Goal: Information Seeking & Learning: Learn about a topic

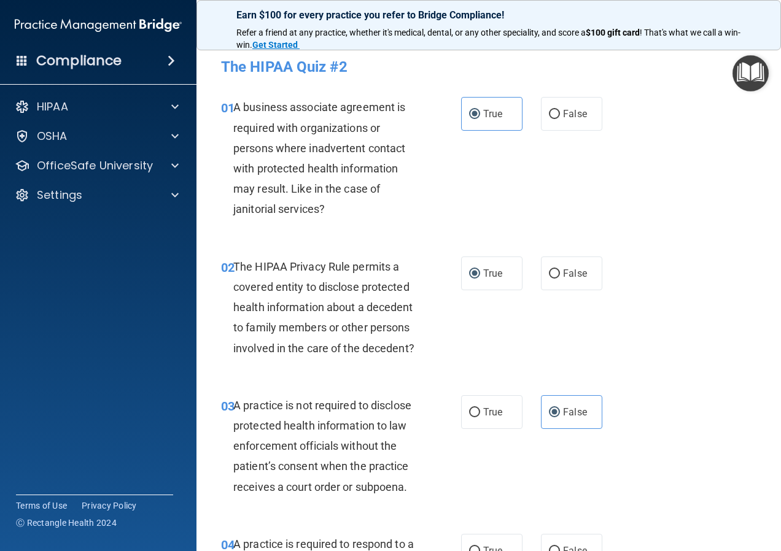
scroll to position [307, 0]
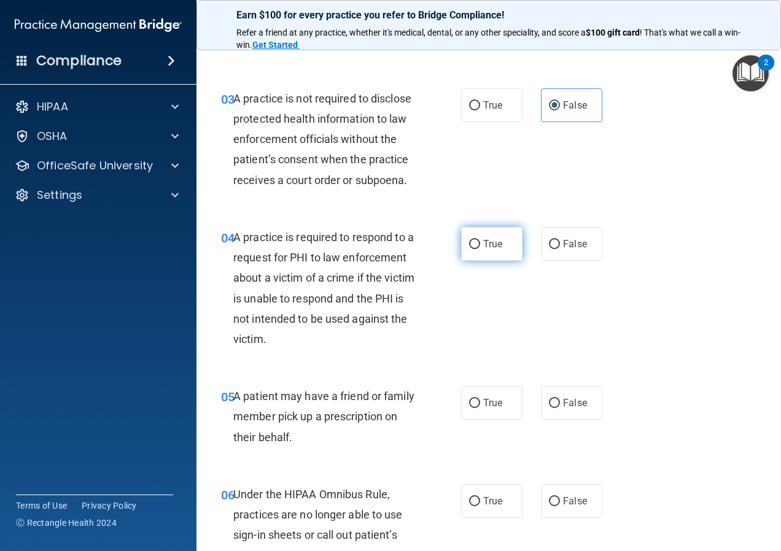
click at [489, 261] on label "True" at bounding box center [491, 244] width 61 height 34
click at [480, 249] on input "True" at bounding box center [474, 244] width 11 height 9
radio input "true"
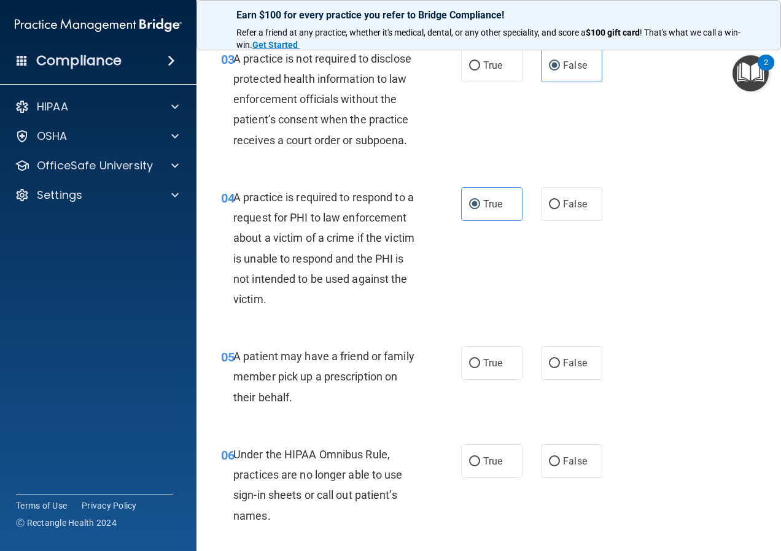
scroll to position [368, 0]
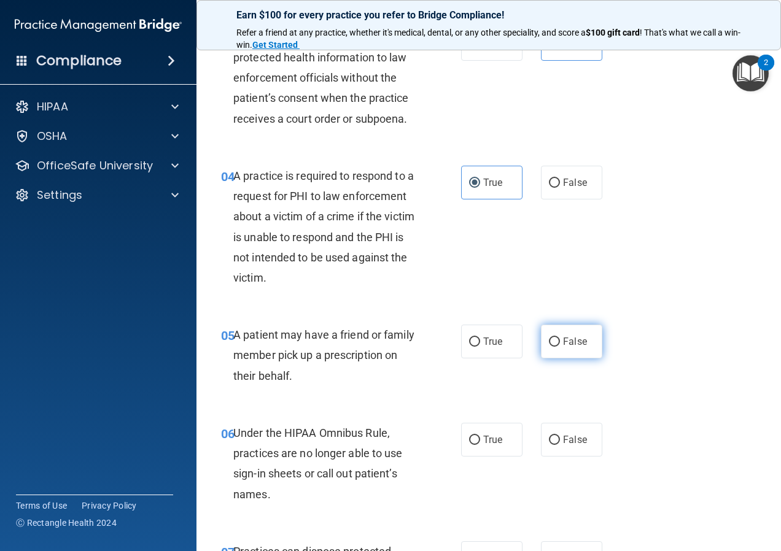
click at [571, 347] on span "False" at bounding box center [575, 342] width 24 height 12
click at [560, 347] on input "False" at bounding box center [554, 342] width 11 height 9
radio input "true"
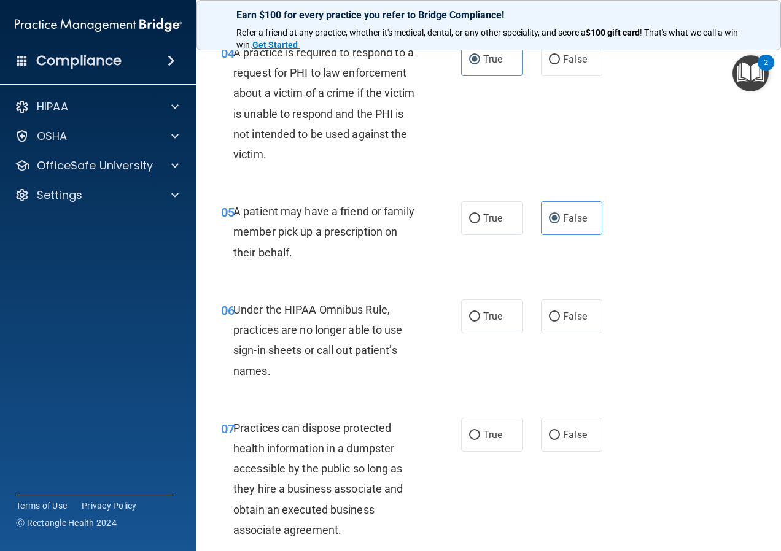
scroll to position [491, 0]
click at [564, 323] on span "False" at bounding box center [575, 317] width 24 height 12
click at [560, 322] on input "False" at bounding box center [554, 317] width 11 height 9
radio input "true"
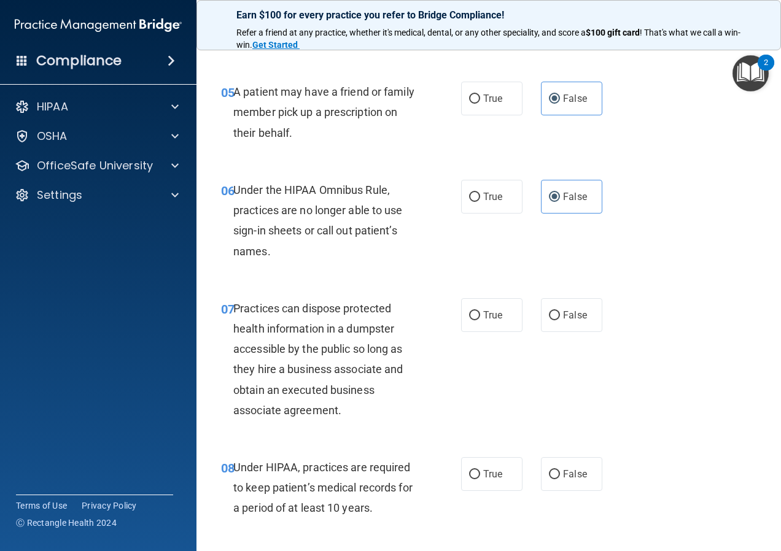
scroll to position [614, 0]
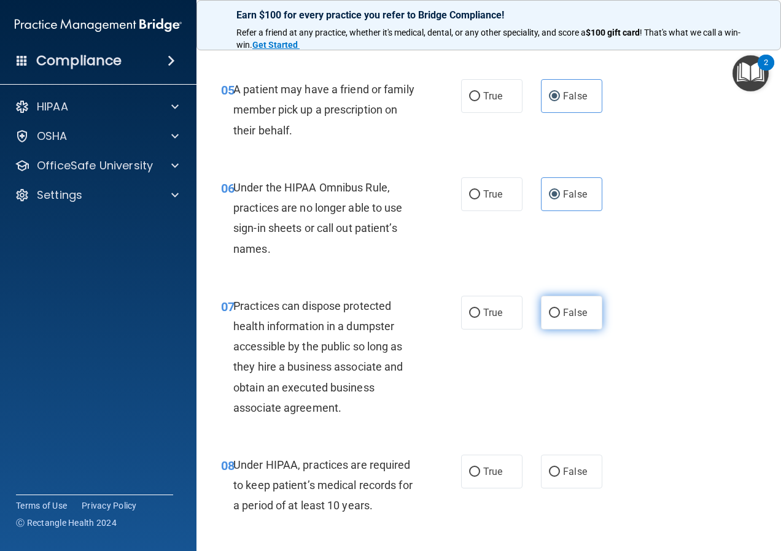
click at [551, 318] on input "False" at bounding box center [554, 313] width 11 height 9
radio input "true"
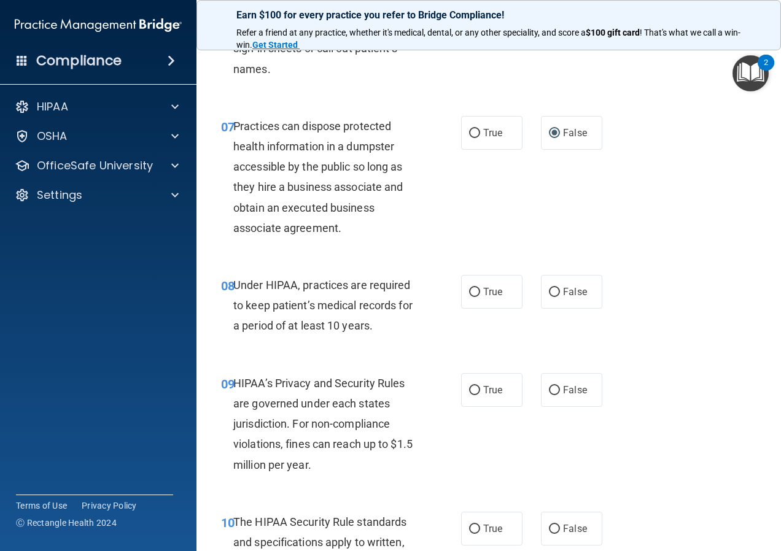
scroll to position [798, 0]
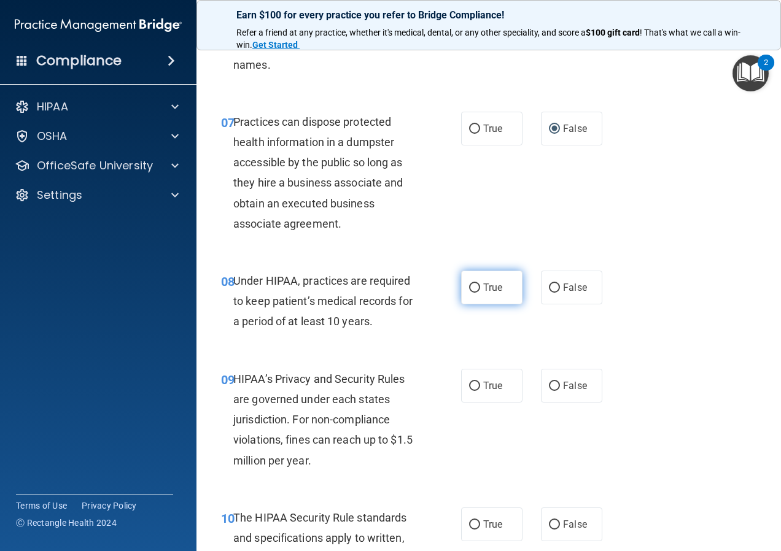
click at [483, 293] on span "True" at bounding box center [492, 288] width 19 height 12
click at [479, 293] on input "True" at bounding box center [474, 288] width 11 height 9
radio input "true"
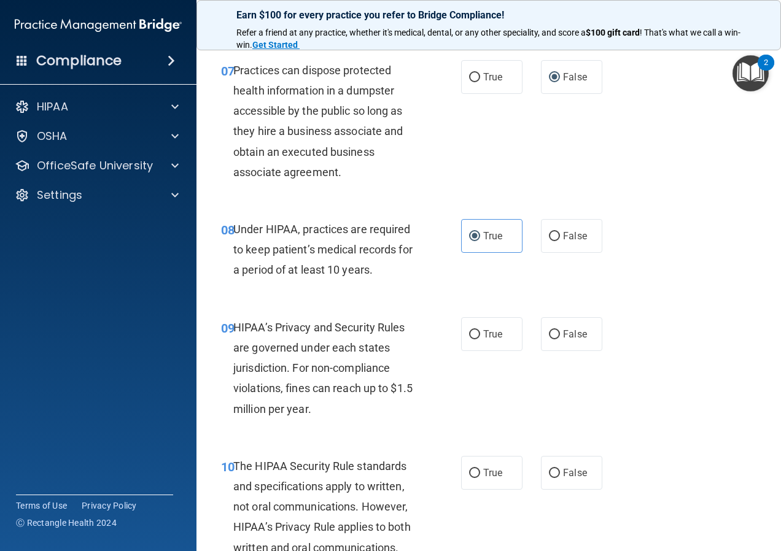
scroll to position [920, 0]
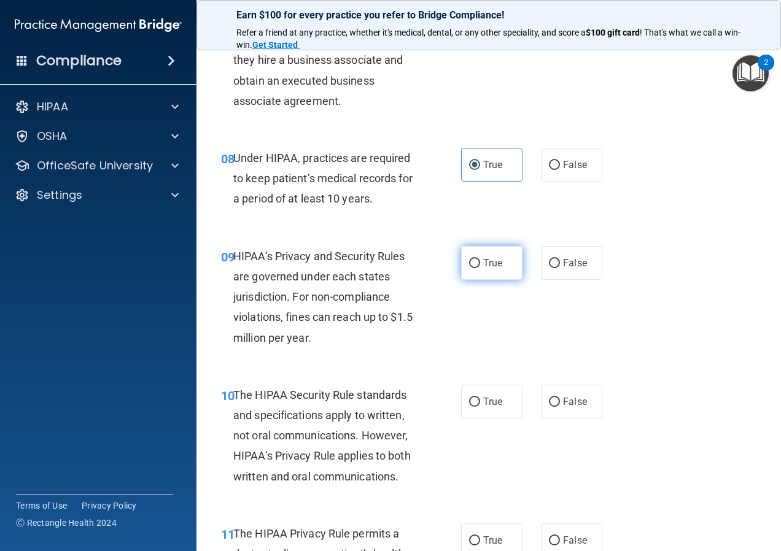
click at [489, 280] on label "True" at bounding box center [491, 263] width 61 height 34
click at [480, 268] on input "True" at bounding box center [474, 263] width 11 height 9
radio input "true"
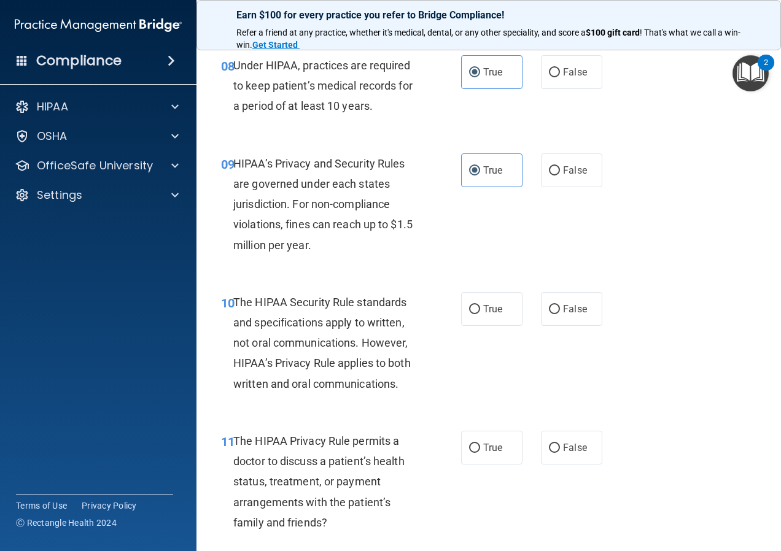
scroll to position [1043, 0]
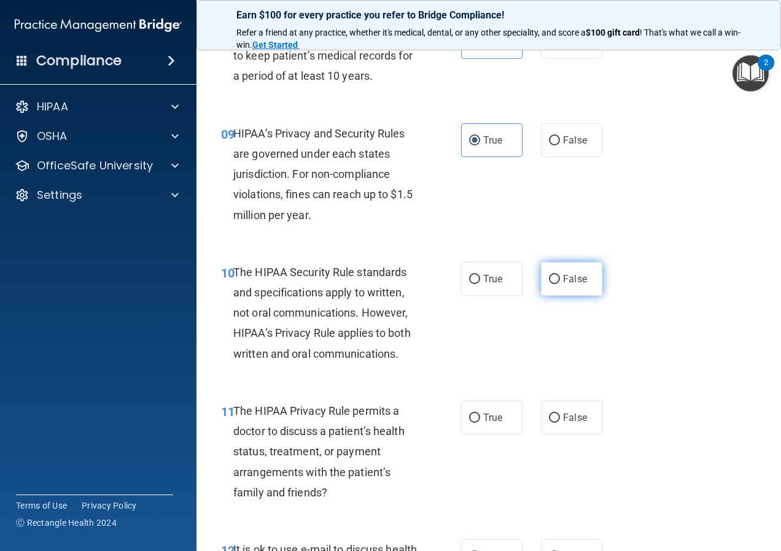
click at [549, 284] on input "False" at bounding box center [554, 279] width 11 height 9
radio input "true"
click at [490, 296] on label "True" at bounding box center [491, 279] width 61 height 34
drag, startPoint x: 490, startPoint y: 305, endPoint x: 469, endPoint y: 302, distance: 21.1
click at [469, 284] on input "True" at bounding box center [474, 279] width 11 height 9
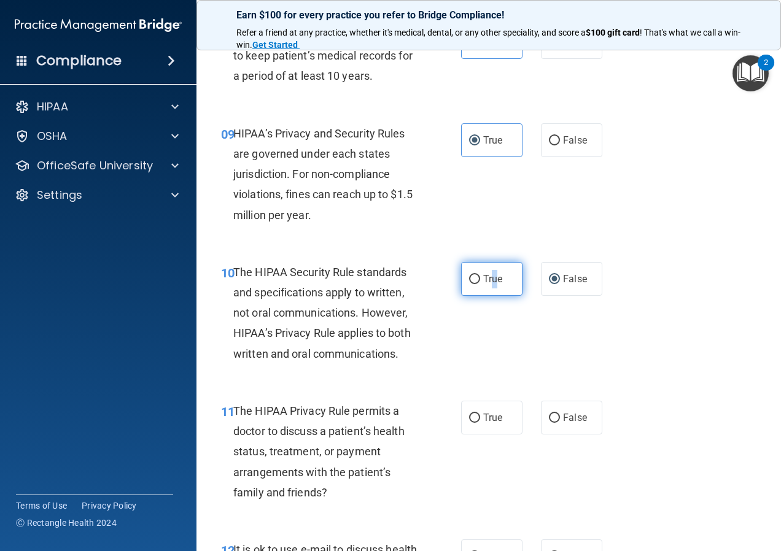
radio input "true"
radio input "false"
click at [469, 284] on input "True" at bounding box center [474, 279] width 11 height 9
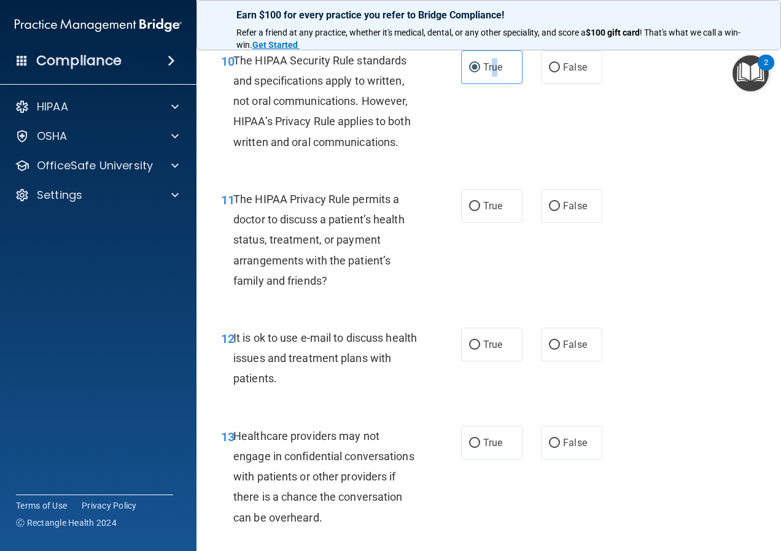
scroll to position [1227, 0]
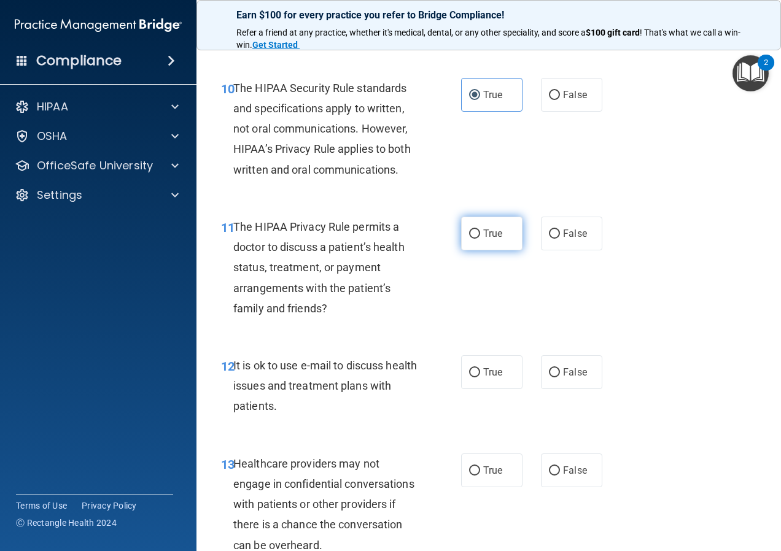
click at [505, 250] on label "True" at bounding box center [491, 234] width 61 height 34
click at [480, 239] on input "True" at bounding box center [474, 234] width 11 height 9
radio input "true"
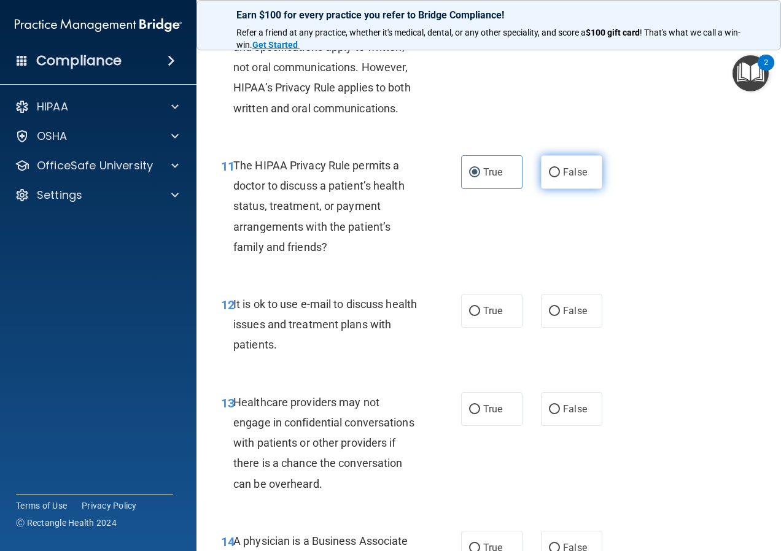
click at [541, 189] on label "False" at bounding box center [571, 172] width 61 height 34
click at [549, 177] on input "False" at bounding box center [554, 172] width 11 height 9
radio input "true"
radio input "false"
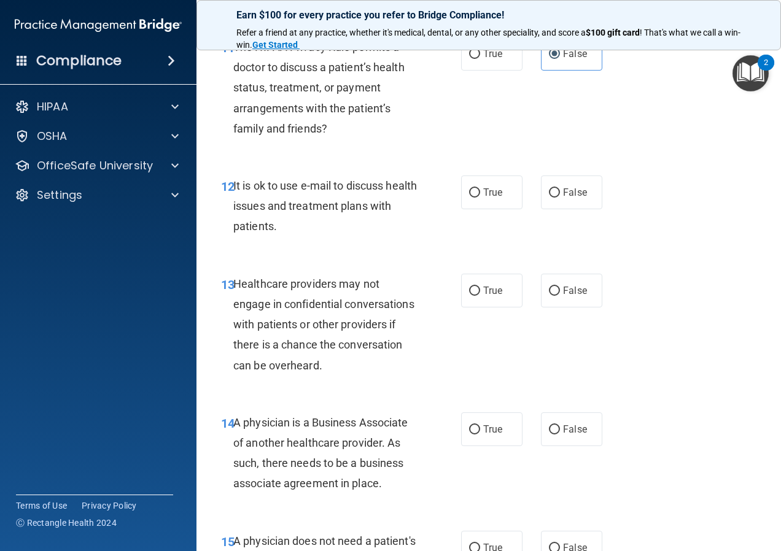
scroll to position [1411, 0]
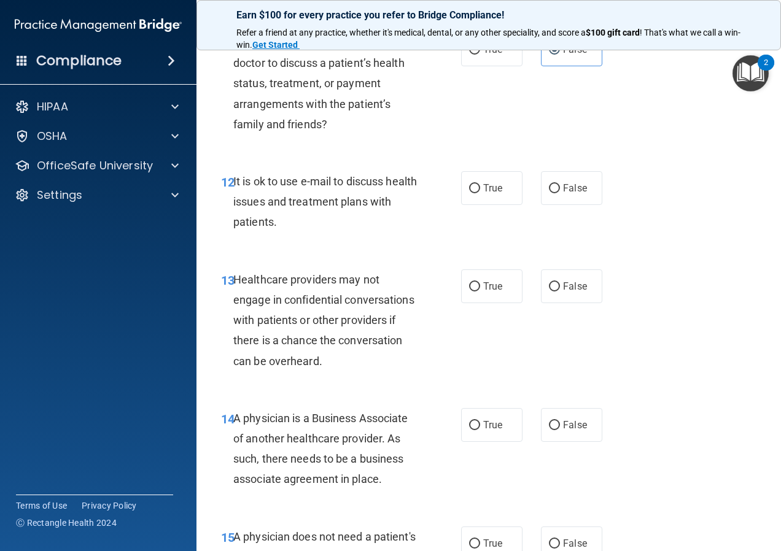
click at [531, 205] on div "True False" at bounding box center [535, 188] width 148 height 34
click at [541, 205] on label "False" at bounding box center [571, 188] width 61 height 34
click at [549, 193] on input "False" at bounding box center [554, 188] width 11 height 9
radio input "true"
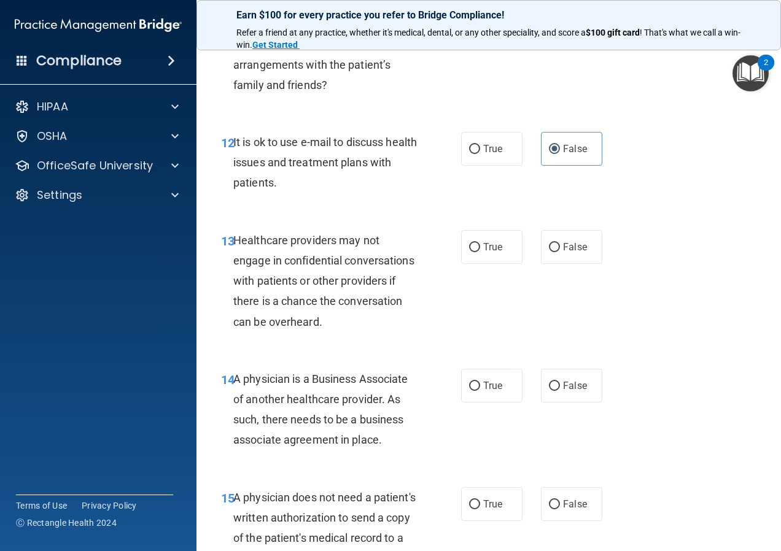
scroll to position [1473, 0]
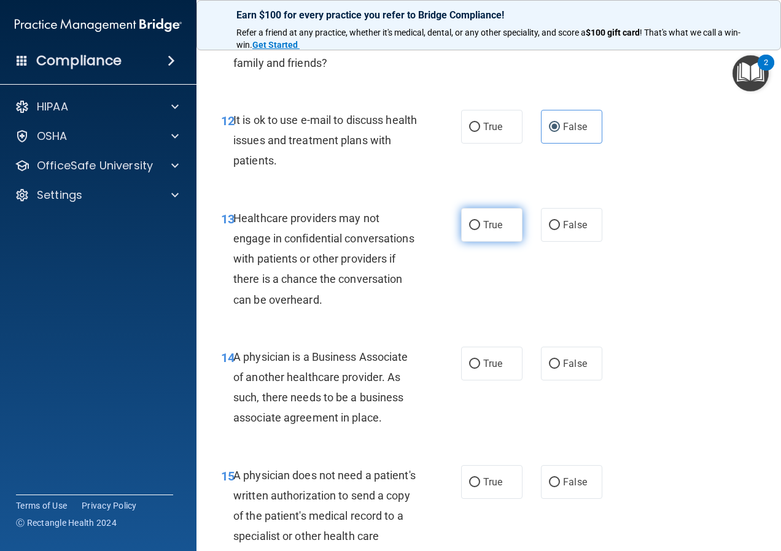
click at [492, 242] on label "True" at bounding box center [491, 225] width 61 height 34
click at [480, 230] on input "True" at bounding box center [474, 225] width 11 height 9
radio input "true"
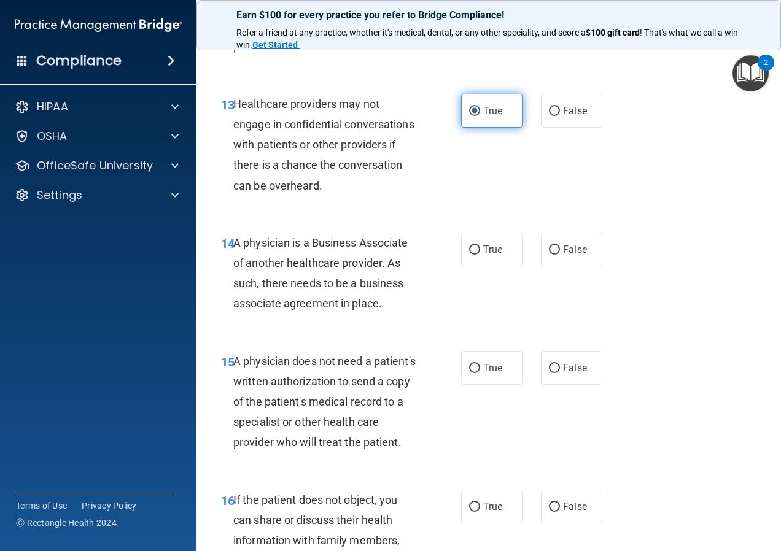
scroll to position [1596, 0]
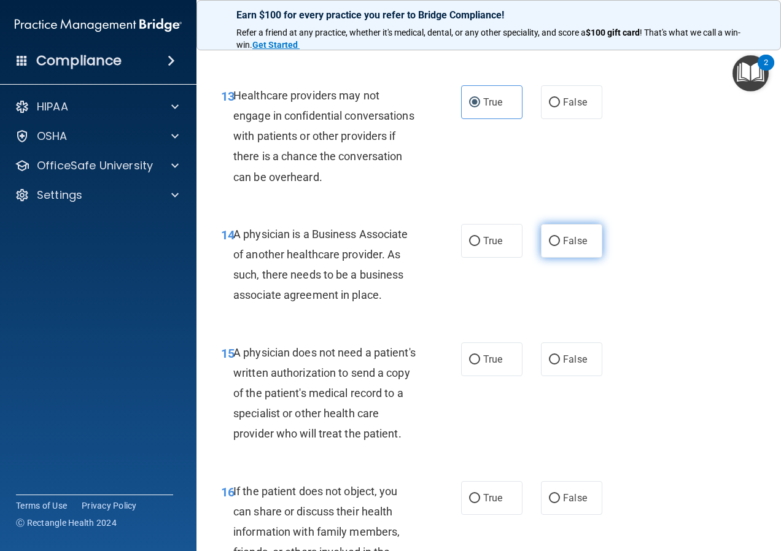
click at [554, 256] on label "False" at bounding box center [571, 241] width 61 height 34
click at [554, 246] on input "False" at bounding box center [554, 241] width 11 height 9
radio input "true"
click at [501, 258] on label "True" at bounding box center [491, 241] width 61 height 34
click at [480, 246] on input "True" at bounding box center [474, 241] width 11 height 9
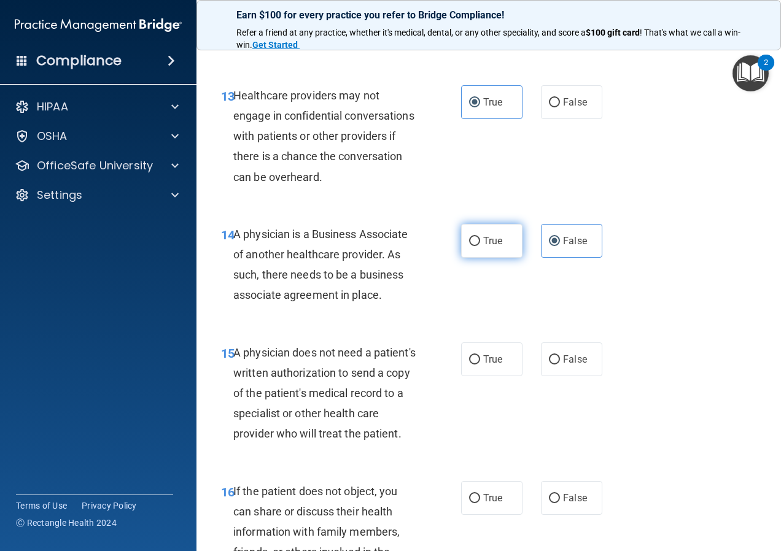
radio input "true"
radio input "false"
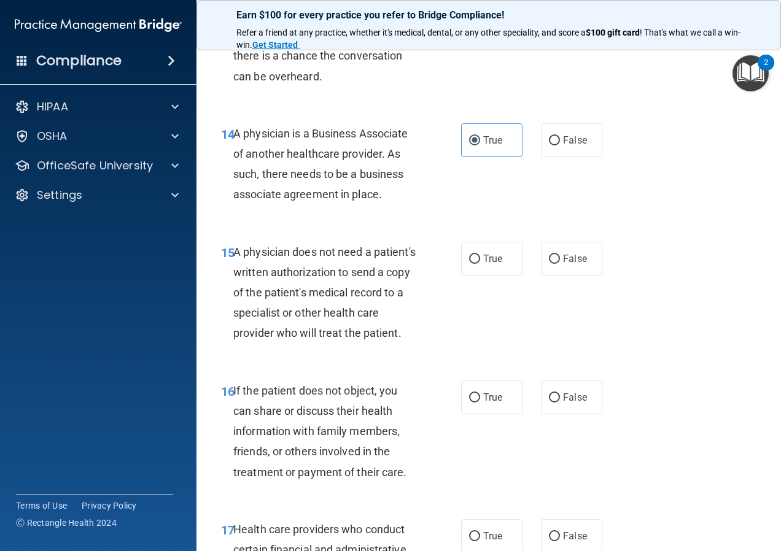
scroll to position [1718, 0]
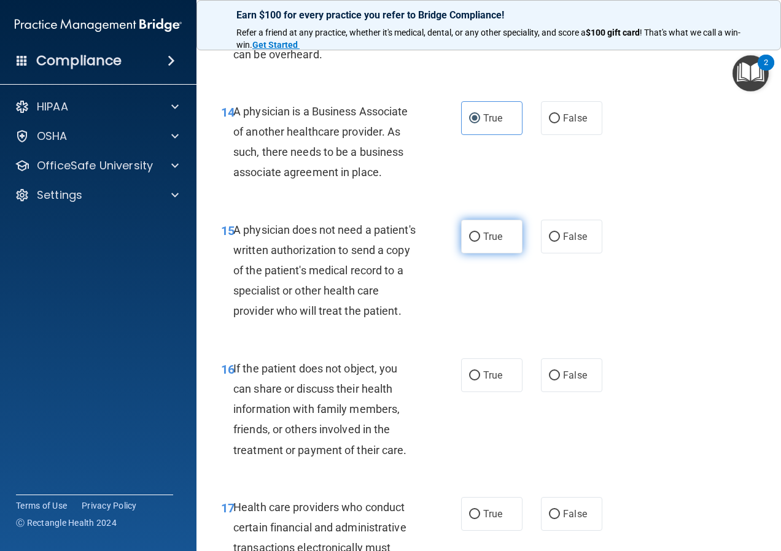
click at [493, 253] on label "True" at bounding box center [491, 237] width 61 height 34
click at [480, 242] on input "True" at bounding box center [474, 237] width 11 height 9
radio input "true"
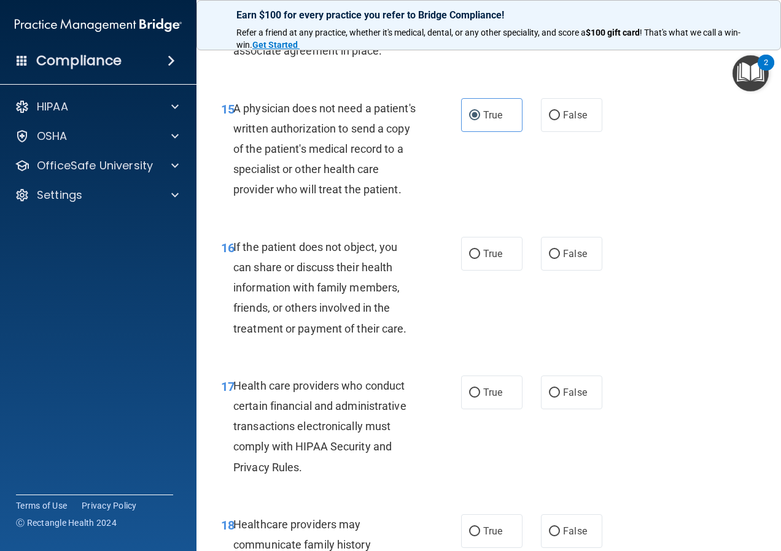
scroll to position [1841, 0]
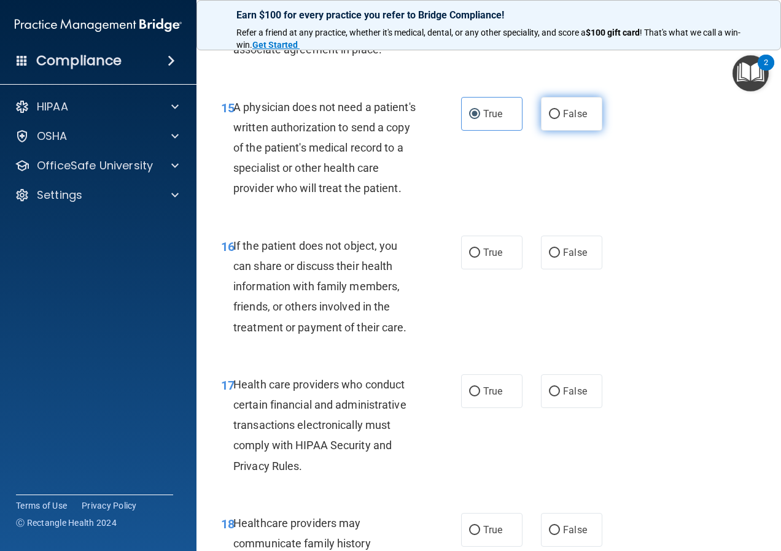
click at [576, 131] on label "False" at bounding box center [571, 114] width 61 height 34
click at [560, 119] on input "False" at bounding box center [554, 114] width 11 height 9
radio input "true"
radio input "false"
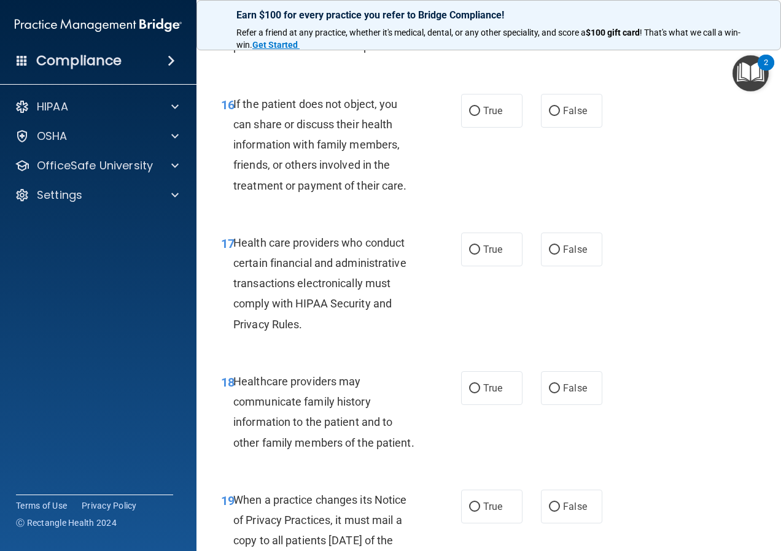
scroll to position [2025, 0]
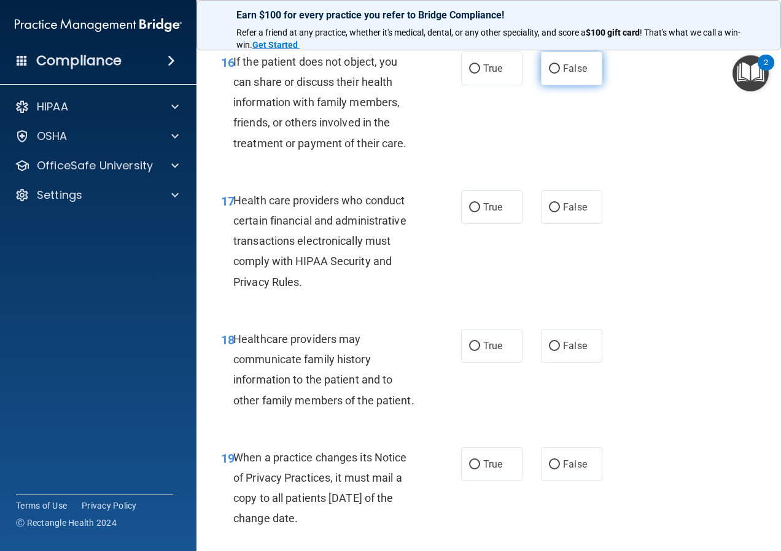
click at [590, 85] on label "False" at bounding box center [571, 69] width 61 height 34
click at [560, 74] on input "False" at bounding box center [554, 68] width 11 height 9
radio input "true"
click at [495, 213] on span "True" at bounding box center [492, 207] width 19 height 12
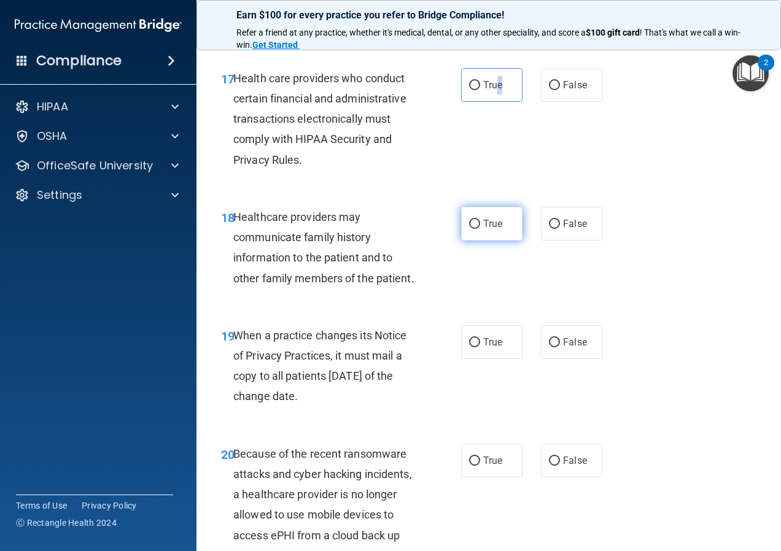
scroll to position [2148, 0]
click at [554, 228] on input "False" at bounding box center [554, 223] width 11 height 9
radio input "true"
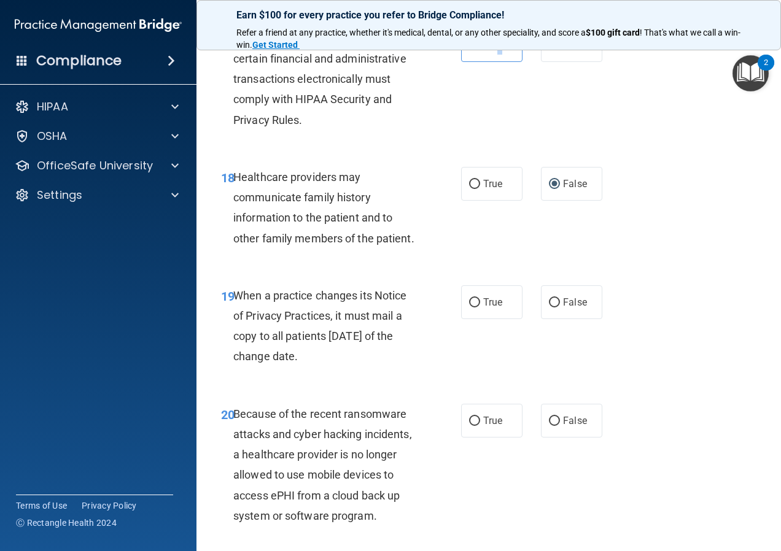
scroll to position [2209, 0]
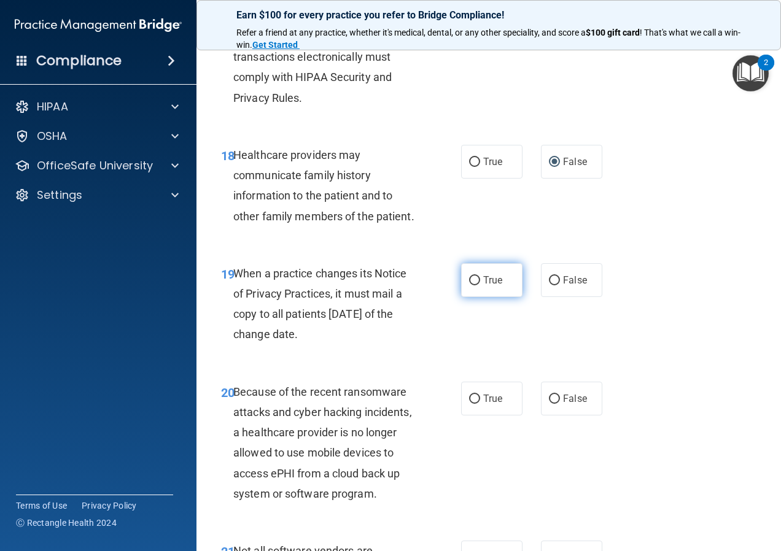
click at [474, 297] on label "True" at bounding box center [491, 280] width 61 height 34
click at [474, 285] on input "True" at bounding box center [474, 280] width 11 height 9
radio input "true"
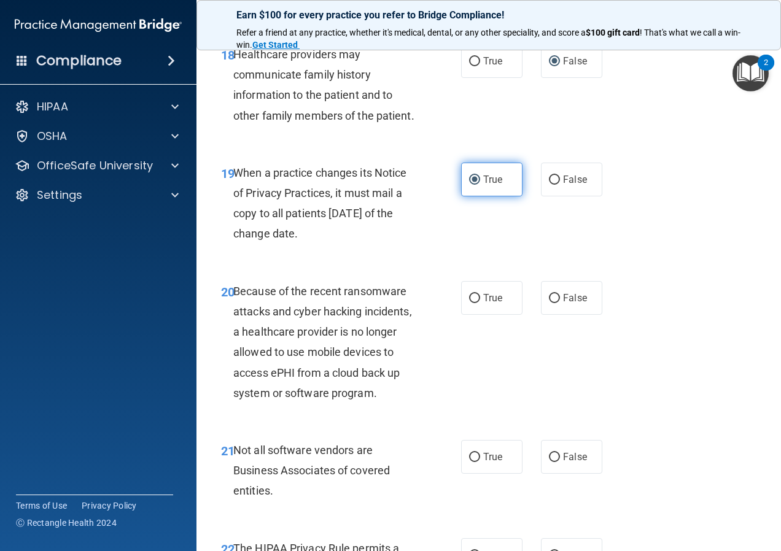
scroll to position [2332, 0]
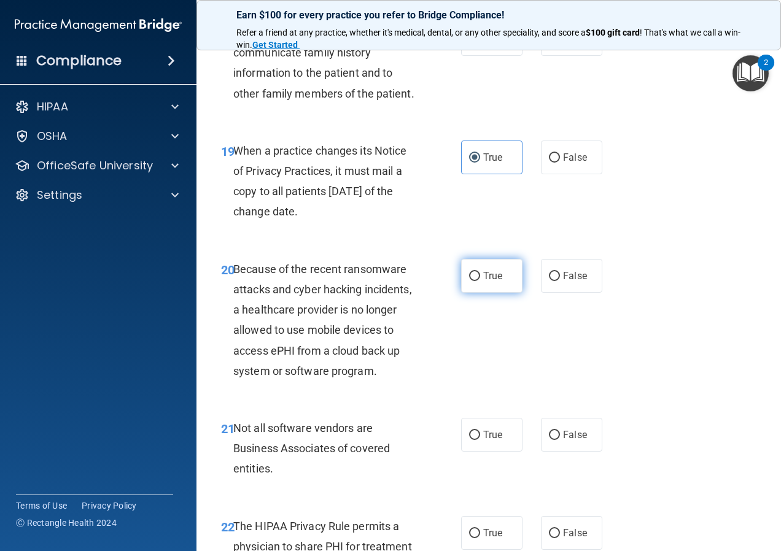
click at [479, 293] on label "True" at bounding box center [491, 276] width 61 height 34
click at [479, 281] on input "True" at bounding box center [474, 276] width 11 height 9
radio input "true"
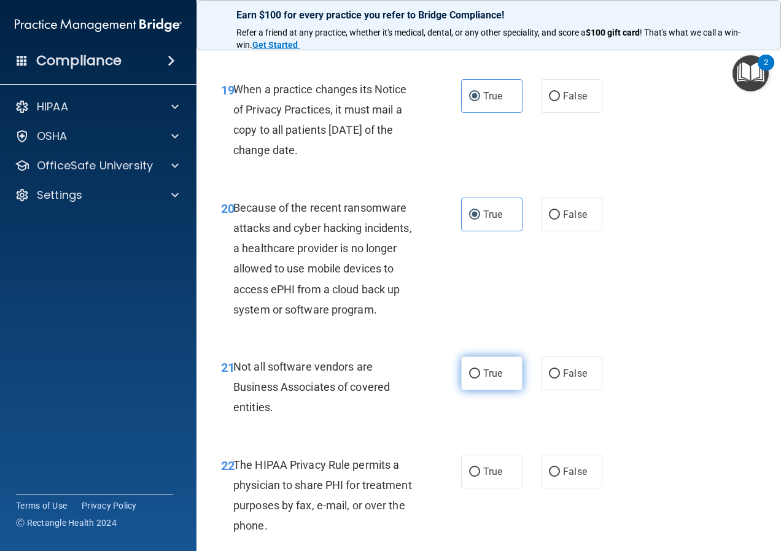
click at [484, 390] on label "True" at bounding box center [491, 374] width 61 height 34
click at [480, 379] on input "True" at bounding box center [474, 373] width 11 height 9
radio input "true"
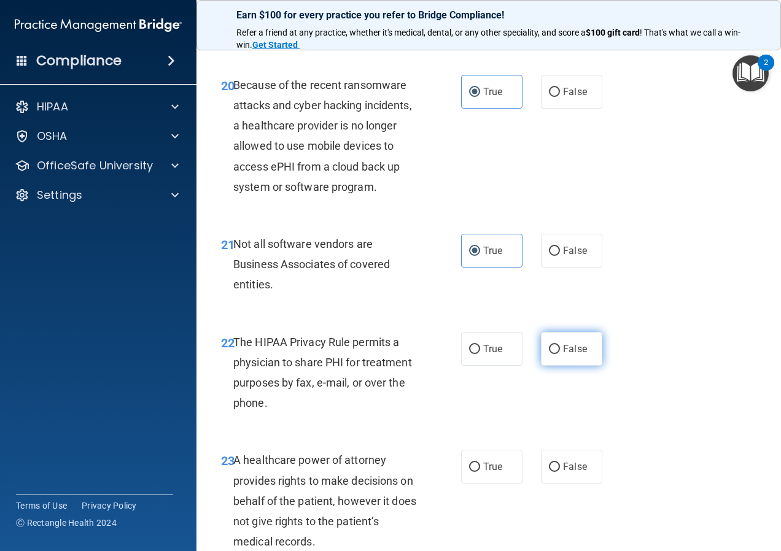
click at [568, 366] on label "False" at bounding box center [571, 349] width 61 height 34
click at [560, 354] on input "False" at bounding box center [554, 349] width 11 height 9
radio input "true"
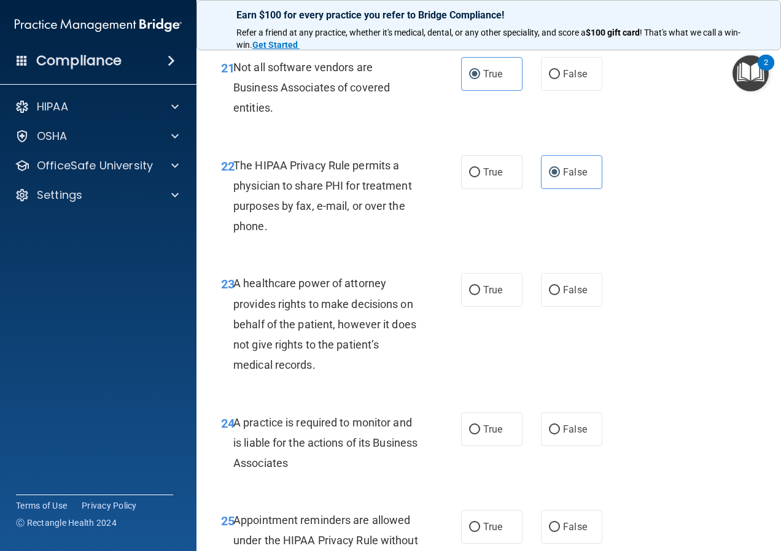
scroll to position [2700, 0]
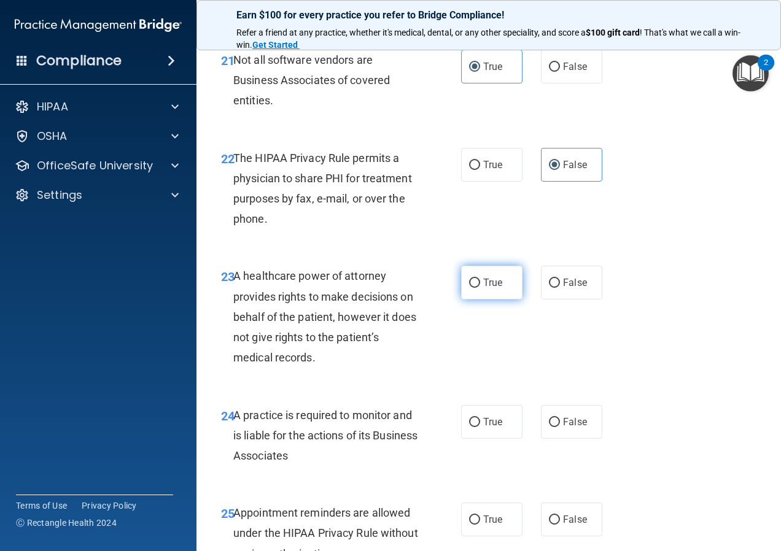
click at [487, 299] on label "True" at bounding box center [491, 283] width 61 height 34
click at [480, 288] on input "True" at bounding box center [474, 283] width 11 height 9
radio input "true"
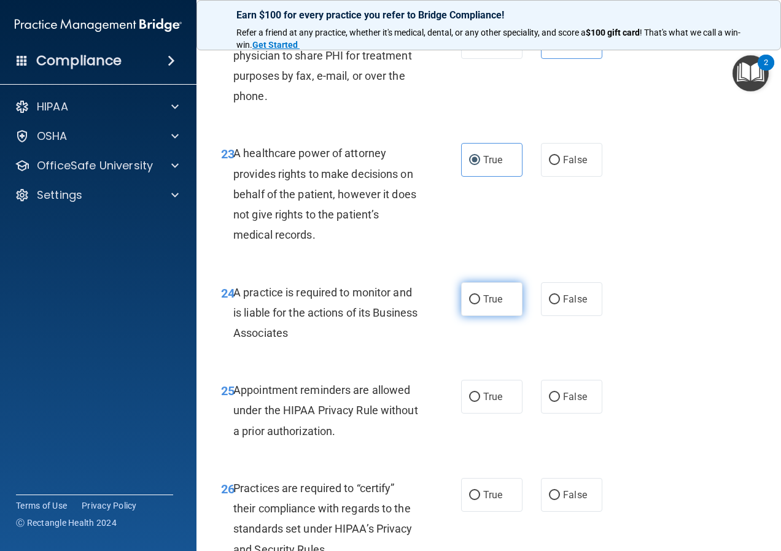
click at [473, 316] on label "True" at bounding box center [491, 299] width 61 height 34
click at [473, 304] on input "True" at bounding box center [474, 299] width 11 height 9
radio input "true"
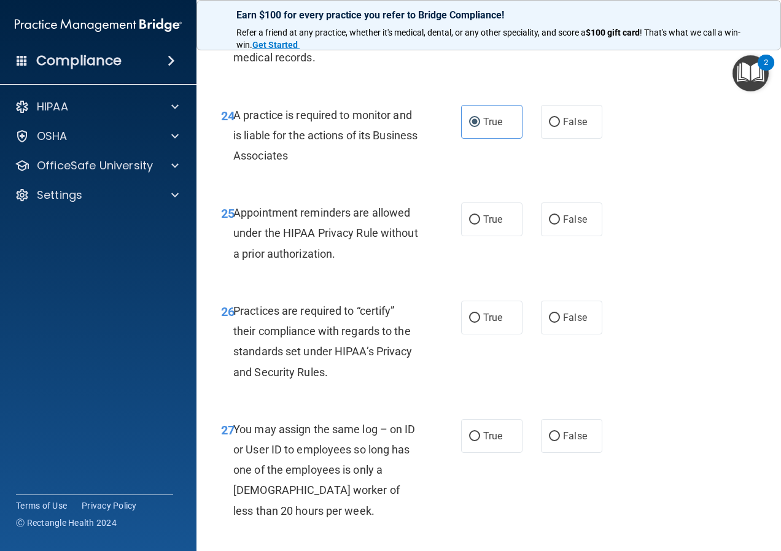
scroll to position [3007, 0]
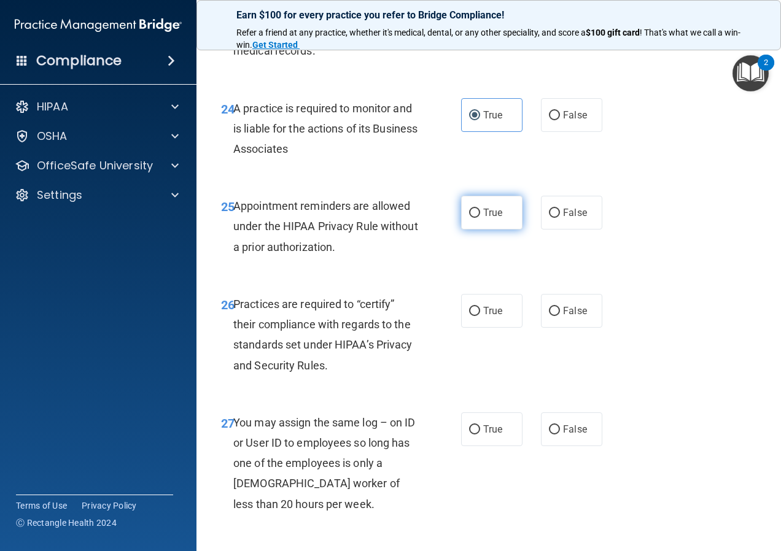
click at [461, 230] on label "True" at bounding box center [491, 213] width 61 height 34
click at [469, 218] on input "True" at bounding box center [474, 213] width 11 height 9
radio input "true"
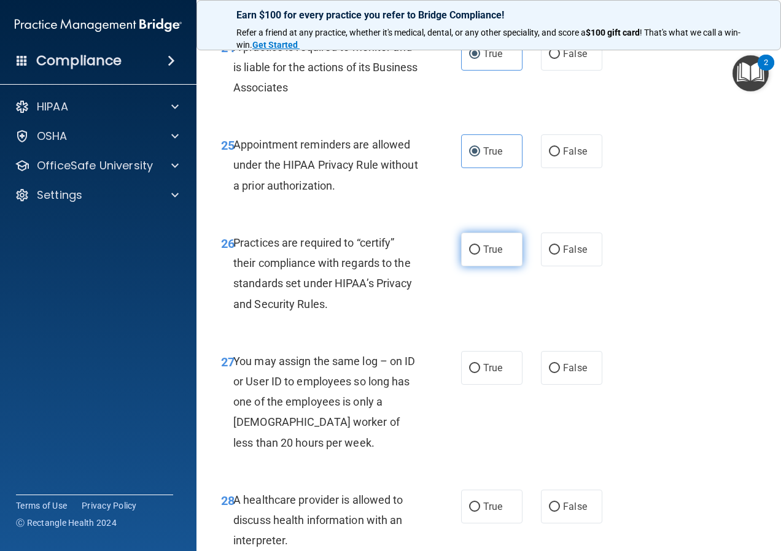
click at [509, 266] on label "True" at bounding box center [491, 250] width 61 height 34
click at [480, 255] on input "True" at bounding box center [474, 249] width 11 height 9
radio input "true"
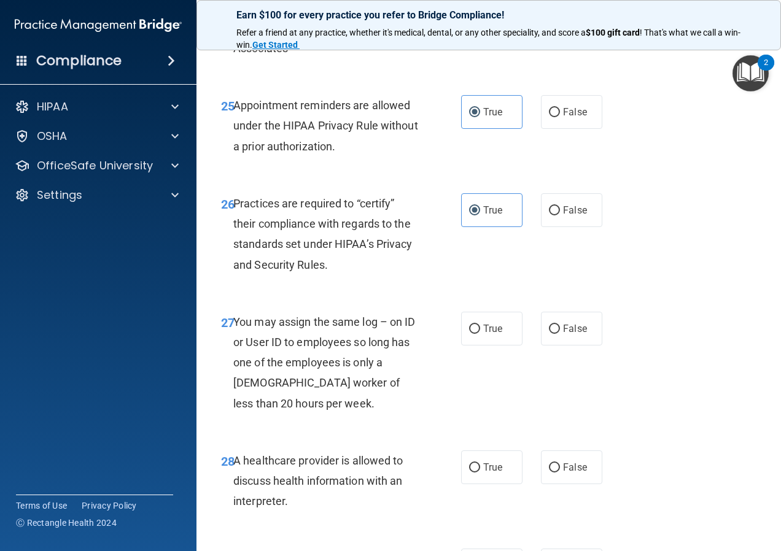
scroll to position [3130, 0]
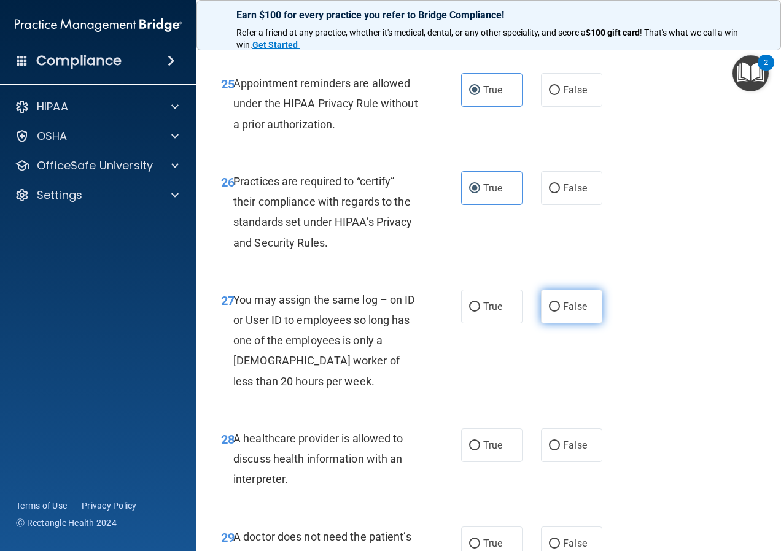
click at [554, 312] on input "False" at bounding box center [554, 307] width 11 height 9
radio input "true"
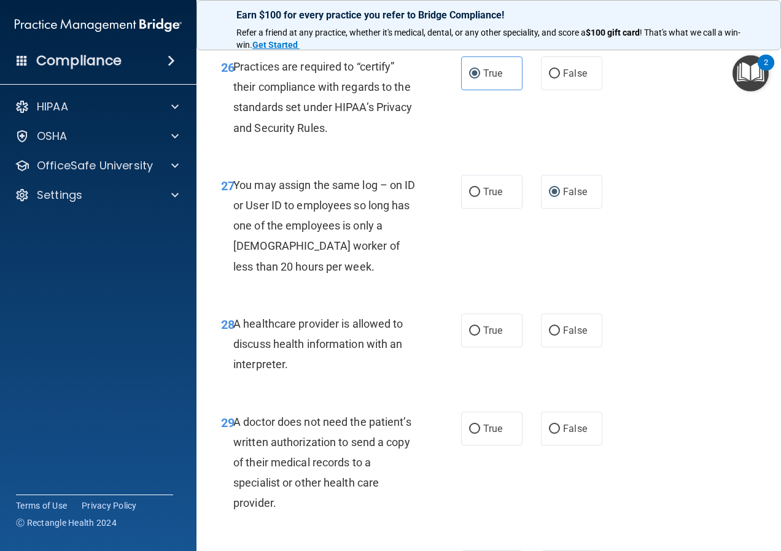
scroll to position [3252, 0]
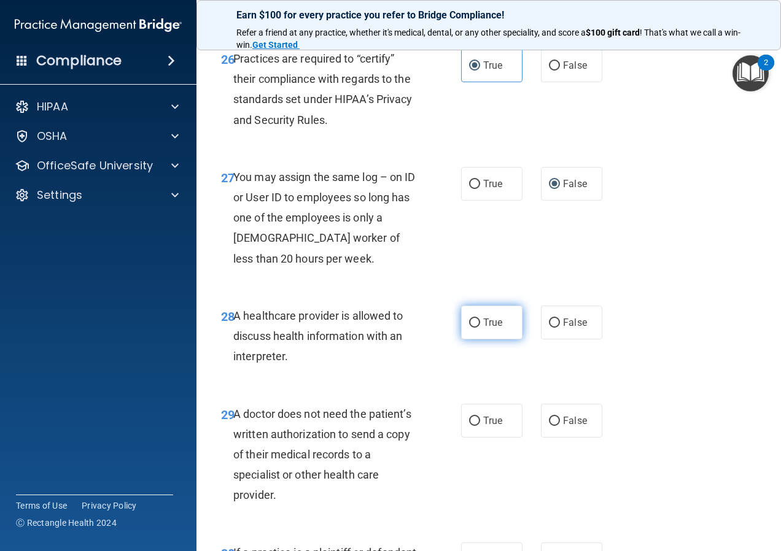
click at [497, 339] on label "True" at bounding box center [491, 323] width 61 height 34
click at [480, 328] on input "True" at bounding box center [474, 322] width 11 height 9
radio input "true"
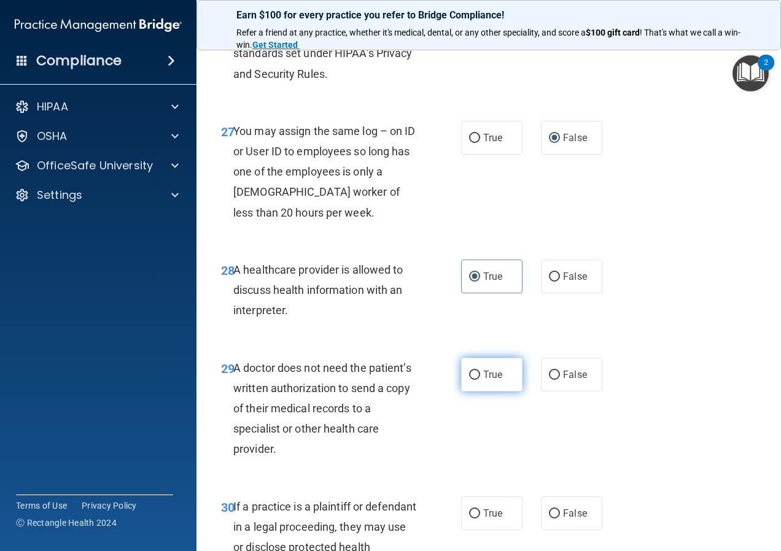
scroll to position [3375, 0]
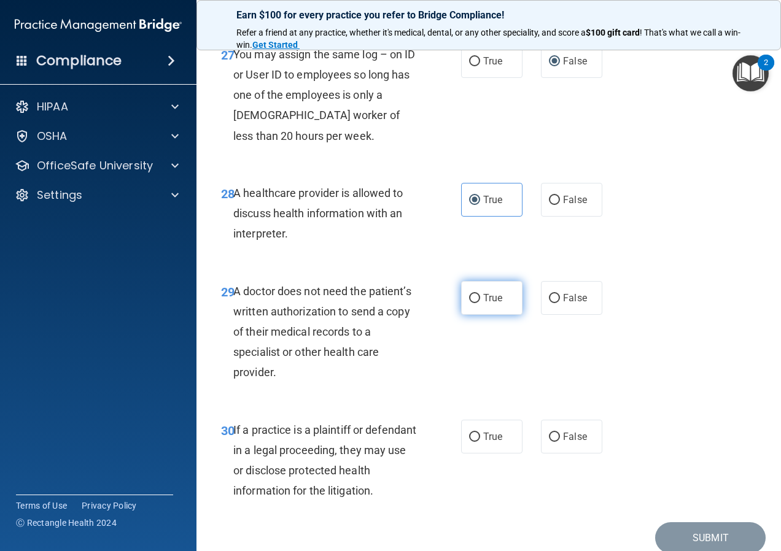
click at [482, 315] on label "True" at bounding box center [491, 298] width 61 height 34
click at [480, 303] on input "True" at bounding box center [474, 298] width 11 height 9
radio input "true"
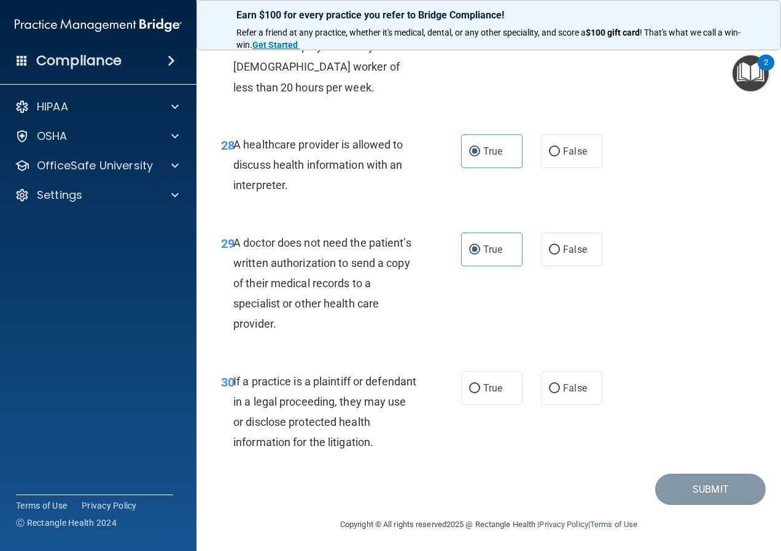
scroll to position [3467, 0]
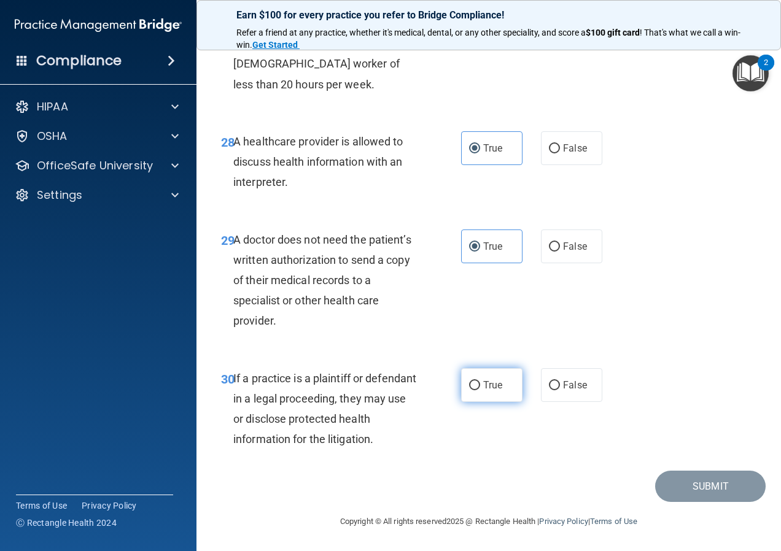
click at [501, 392] on label "True" at bounding box center [491, 385] width 61 height 34
click at [480, 390] on input "True" at bounding box center [474, 385] width 11 height 9
radio input "true"
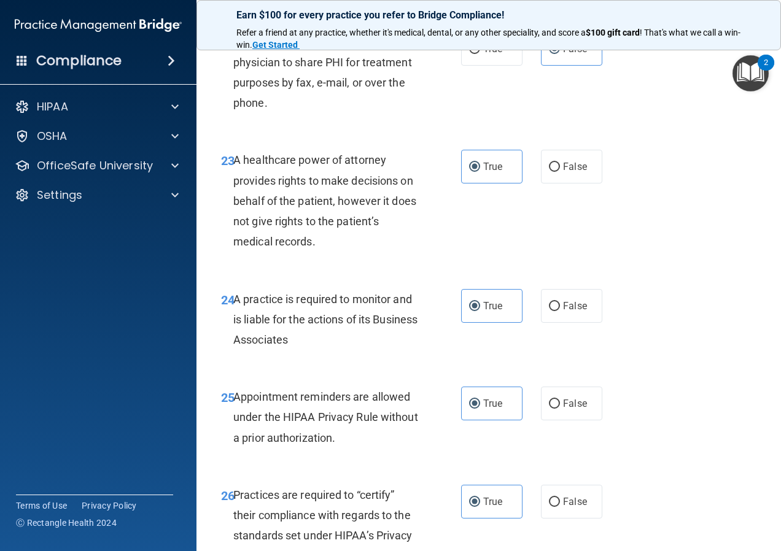
scroll to position [2792, 0]
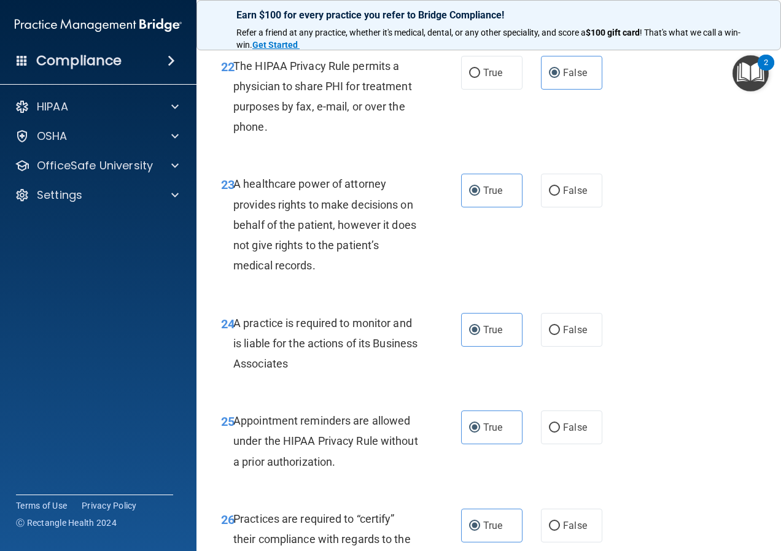
click at [733, 84] on img "Open Resource Center, 2 new notifications" at bounding box center [750, 73] width 36 height 36
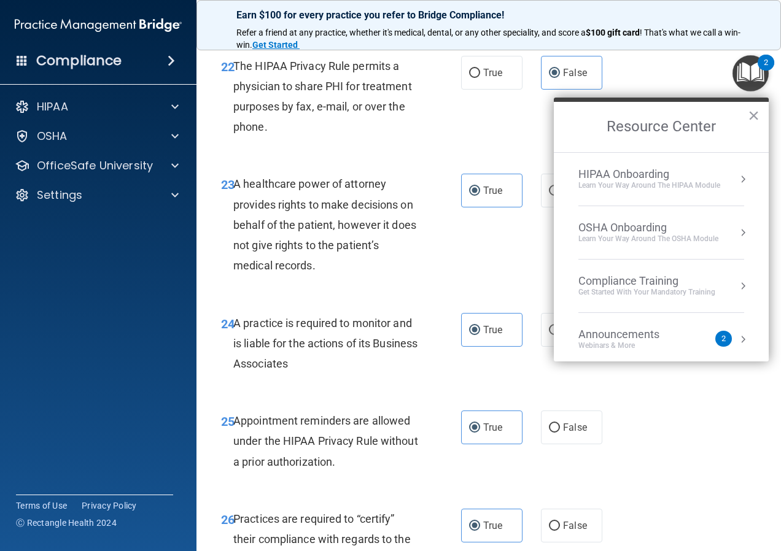
click at [666, 341] on div "Webinars & More" at bounding box center [631, 346] width 106 height 10
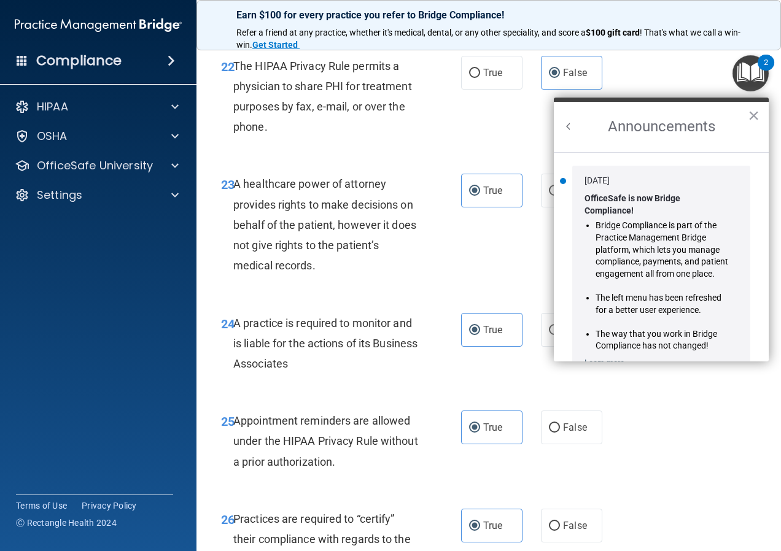
scroll to position [0, 0]
click at [756, 112] on button "×" at bounding box center [753, 116] width 12 height 20
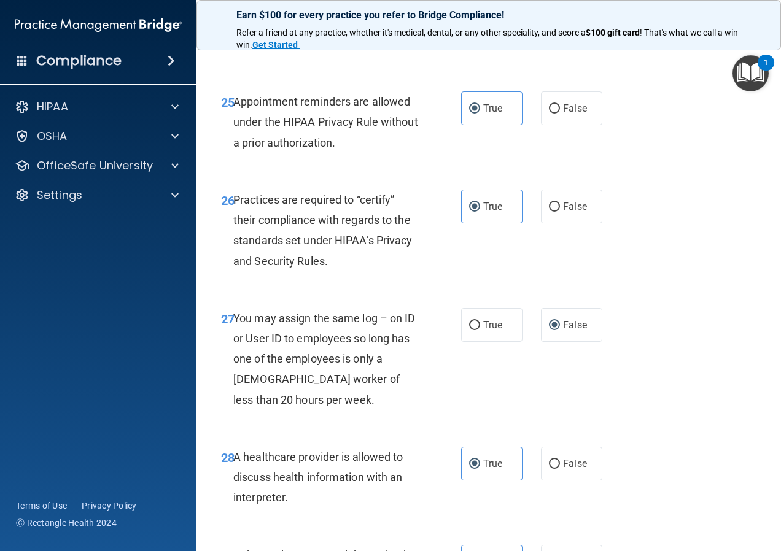
scroll to position [3467, 0]
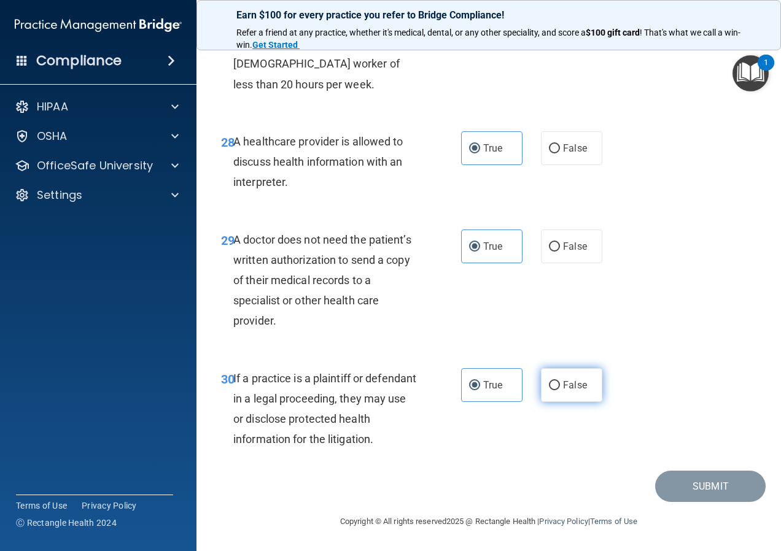
click at [552, 383] on input "False" at bounding box center [554, 385] width 11 height 9
radio input "true"
click at [501, 384] on label "True" at bounding box center [491, 385] width 61 height 34
click at [480, 384] on input "True" at bounding box center [474, 385] width 11 height 9
radio input "true"
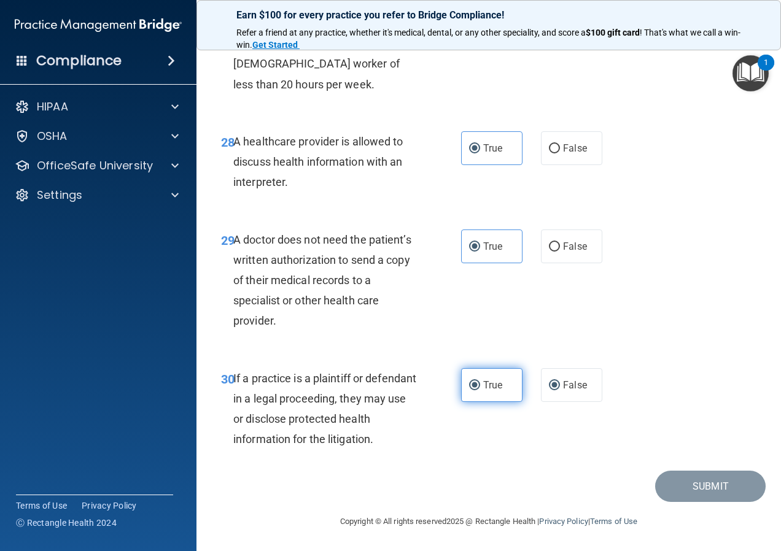
radio input "false"
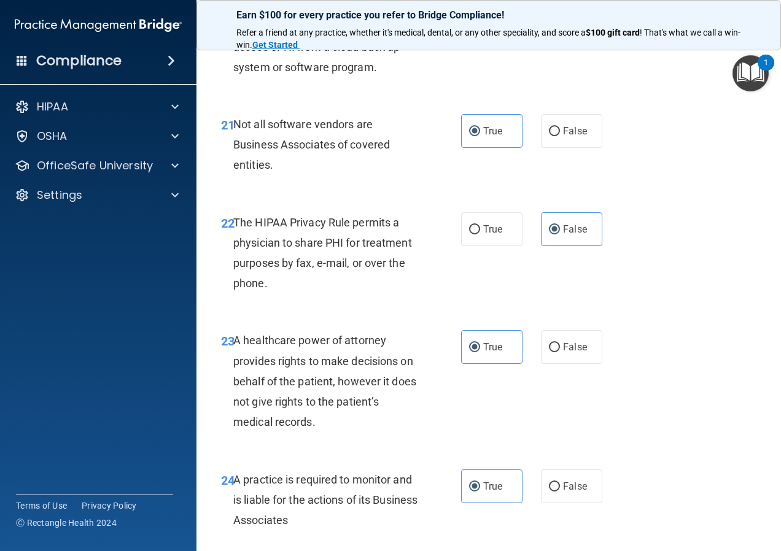
scroll to position [2117, 0]
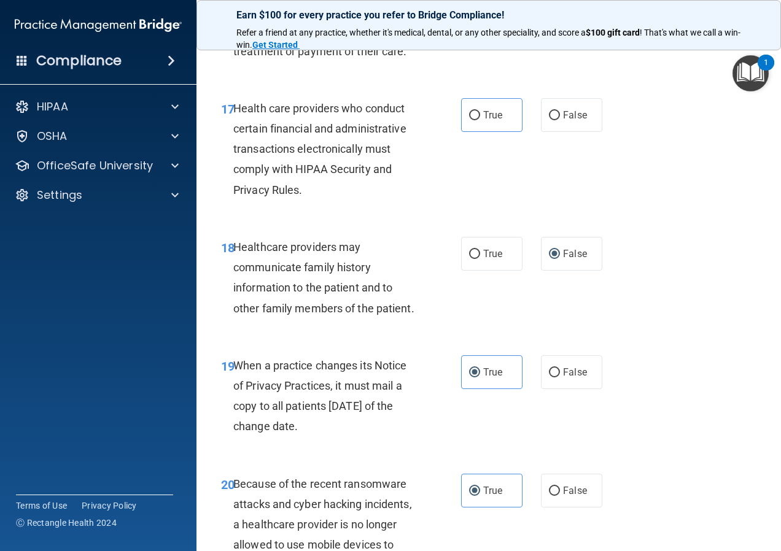
click at [755, 68] on img "Open Resource Center, 1 new notification" at bounding box center [750, 73] width 36 height 36
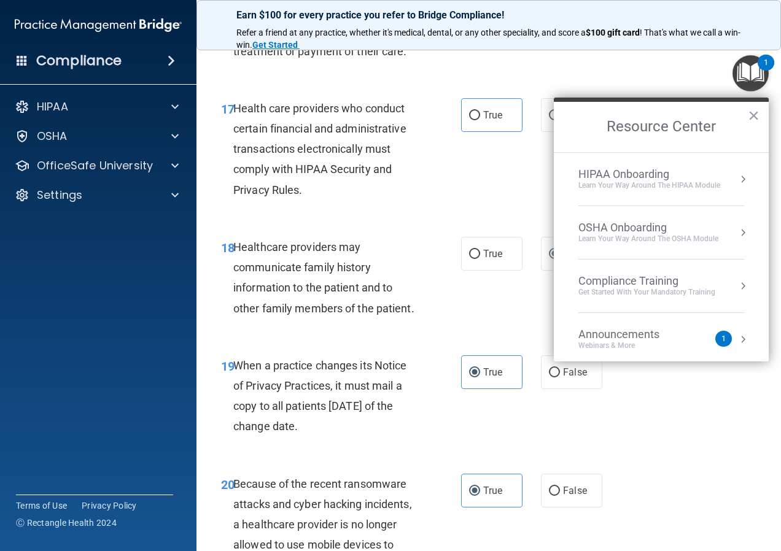
click at [636, 170] on div "HIPAA Onboarding" at bounding box center [649, 175] width 142 height 14
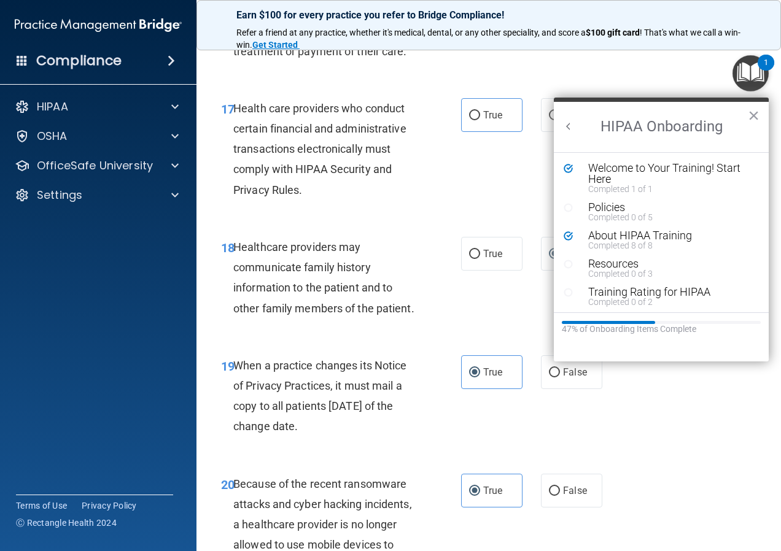
scroll to position [0, 0]
click at [609, 174] on div "Welcome to Your Training! Start Here" at bounding box center [665, 174] width 155 height 22
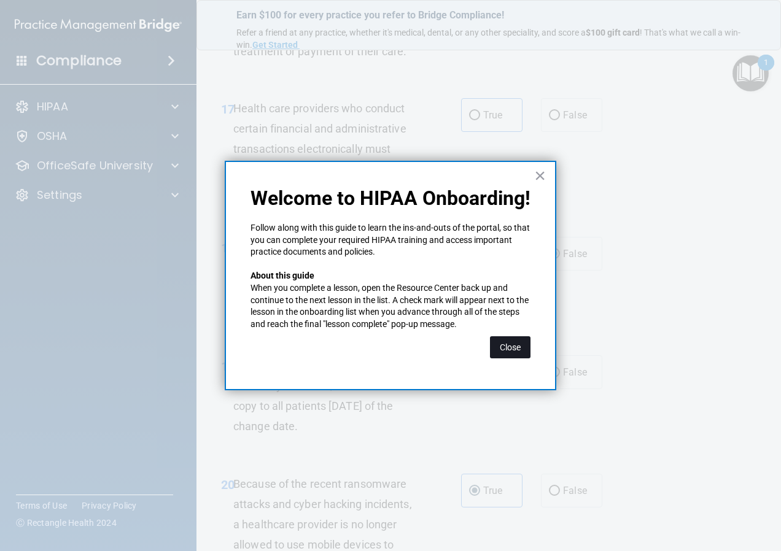
click at [513, 344] on button "Close" at bounding box center [510, 347] width 41 height 22
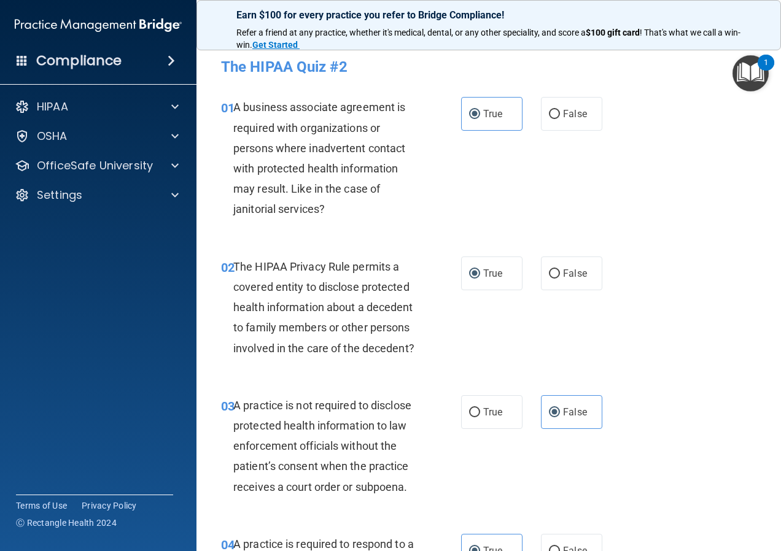
click at [760, 69] on img "Open Resource Center, 1 new notification" at bounding box center [750, 73] width 36 height 36
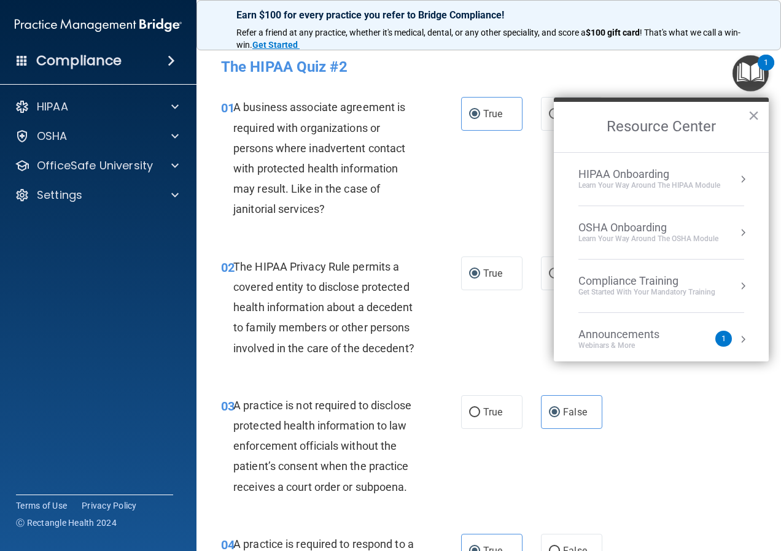
click at [648, 278] on div "Compliance Training" at bounding box center [646, 281] width 137 height 14
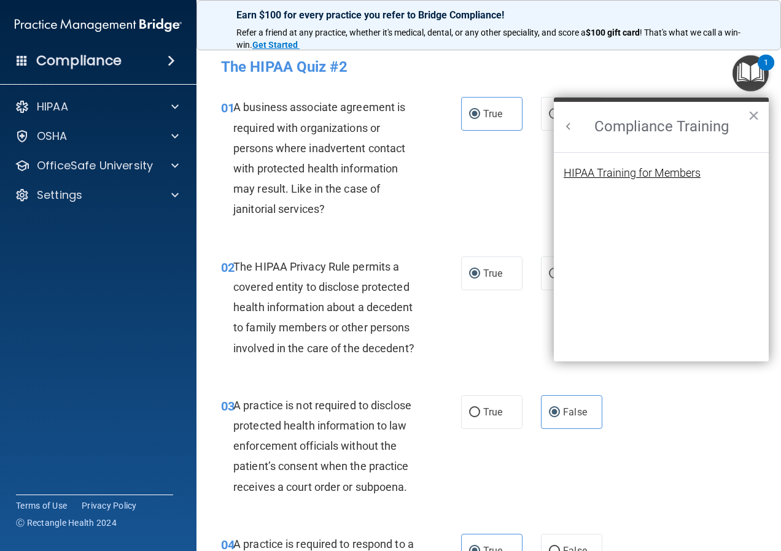
click at [626, 173] on div "HIPAA Training for Members" at bounding box center [631, 173] width 137 height 11
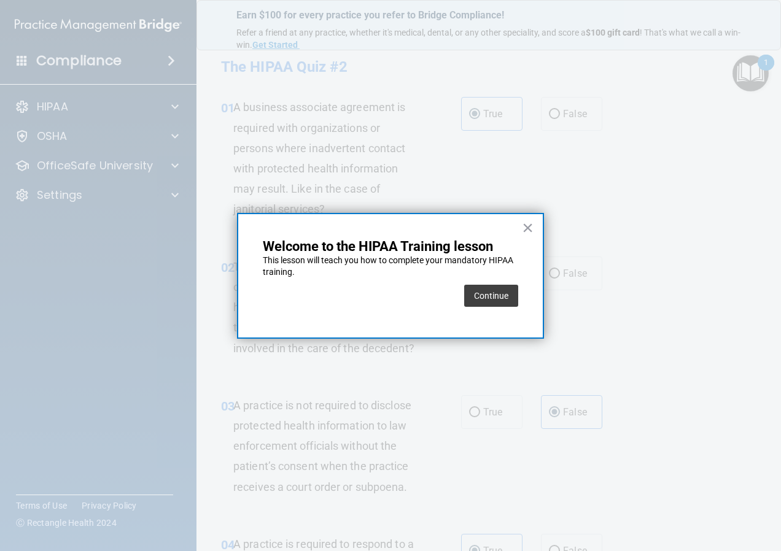
click at [488, 301] on button "Continue" at bounding box center [491, 296] width 54 height 22
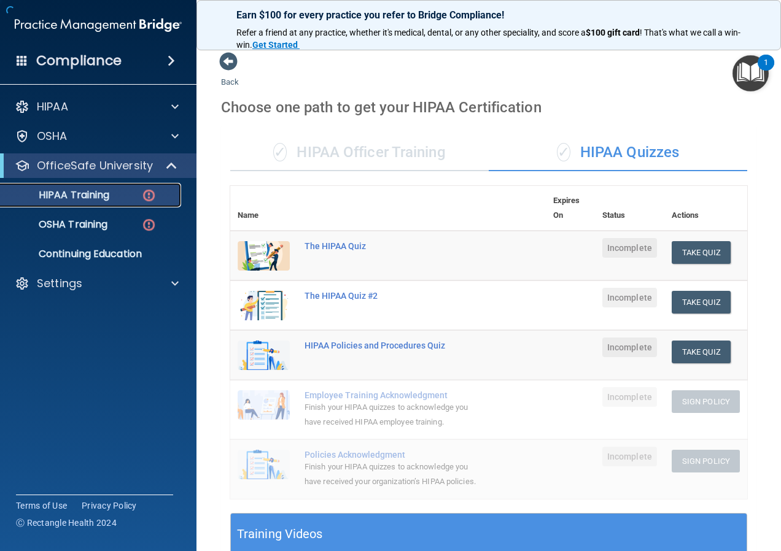
click at [155, 195] on img at bounding box center [148, 195] width 15 height 15
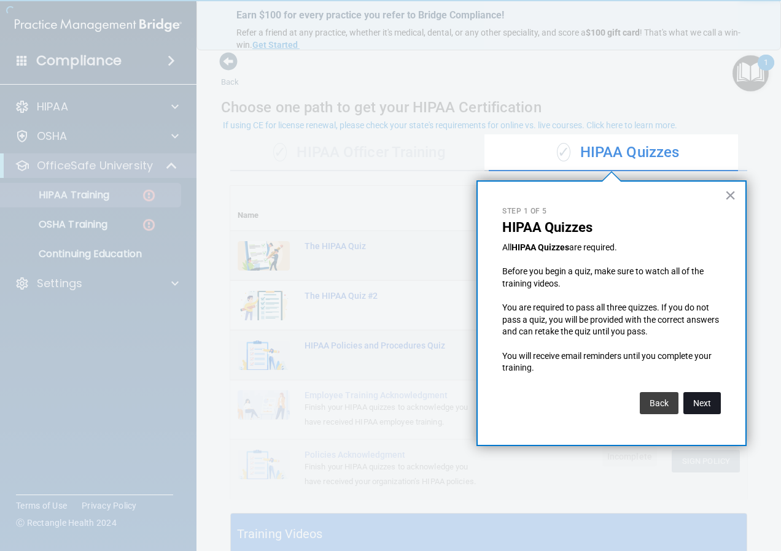
click at [708, 406] on button "Next" at bounding box center [701, 403] width 37 height 22
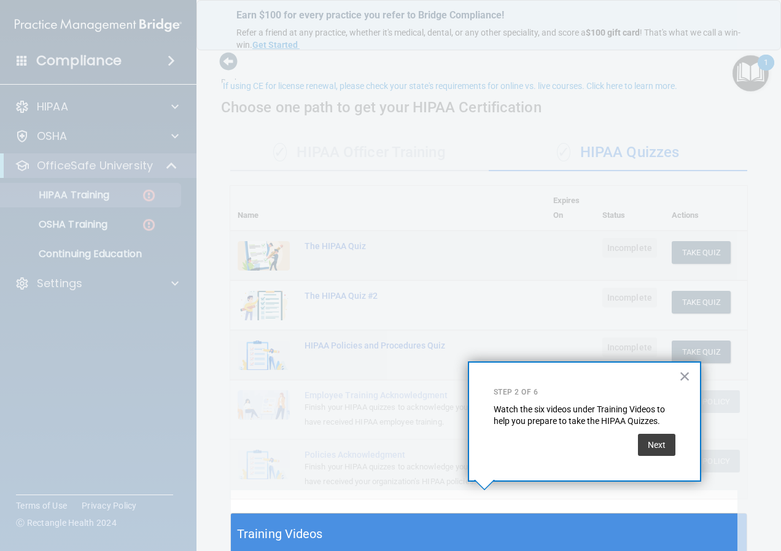
scroll to position [39, 0]
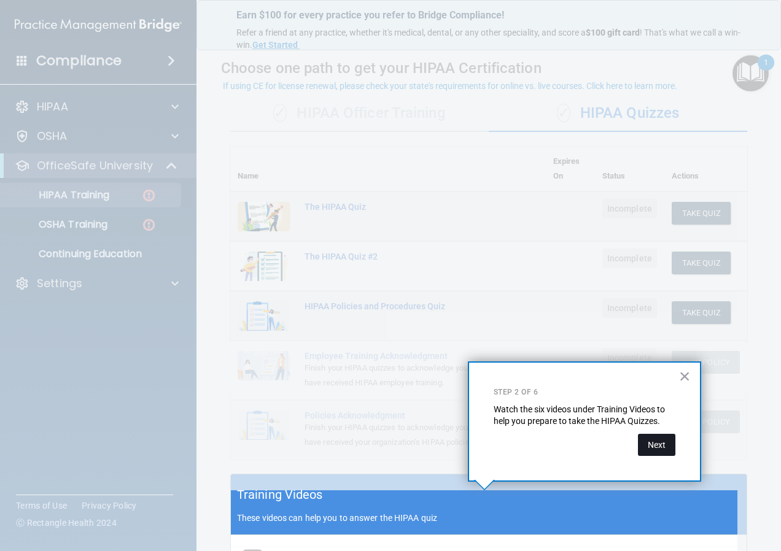
click at [650, 445] on button "Next" at bounding box center [656, 445] width 37 height 22
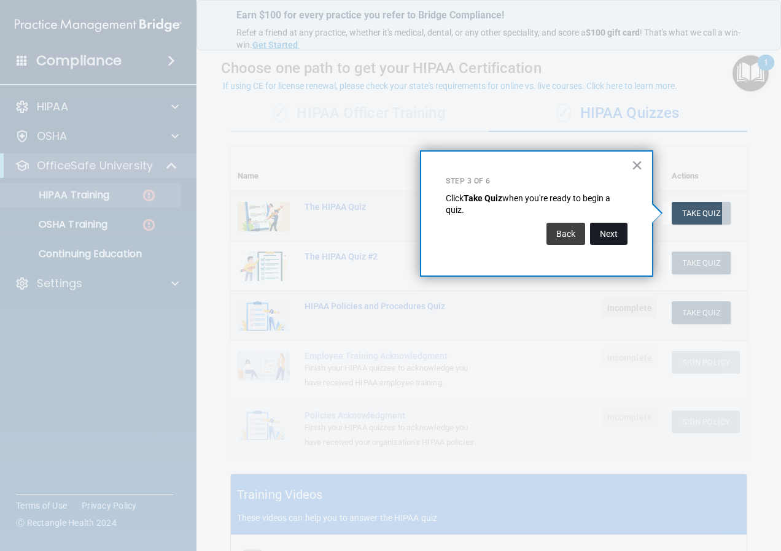
click at [612, 238] on button "Next" at bounding box center [608, 234] width 37 height 22
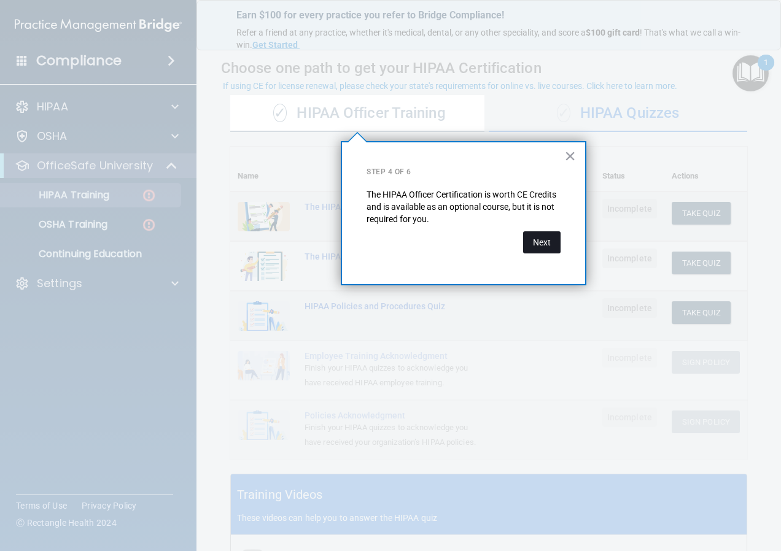
click at [547, 243] on button "Next" at bounding box center [541, 242] width 37 height 22
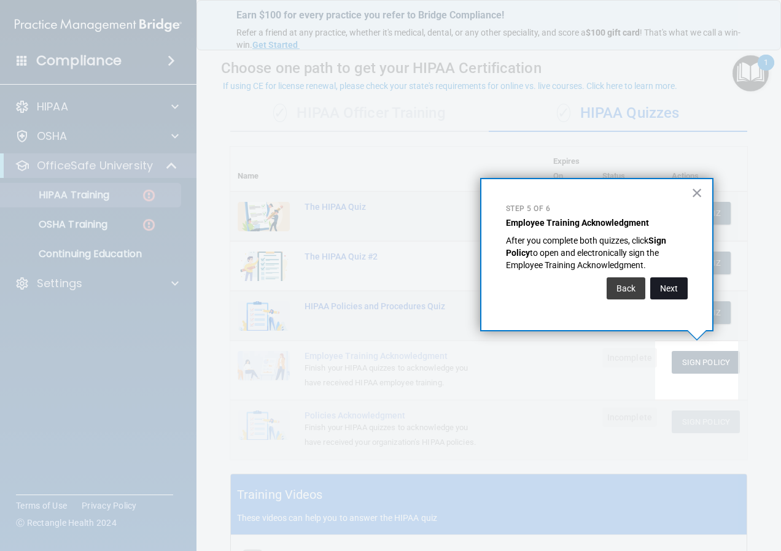
click at [665, 292] on button "Next" at bounding box center [668, 288] width 37 height 22
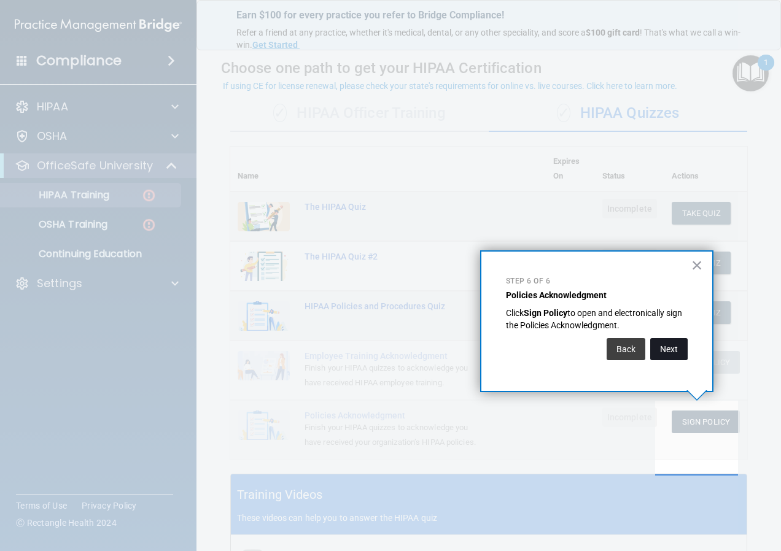
click at [682, 353] on button "Next" at bounding box center [668, 349] width 37 height 22
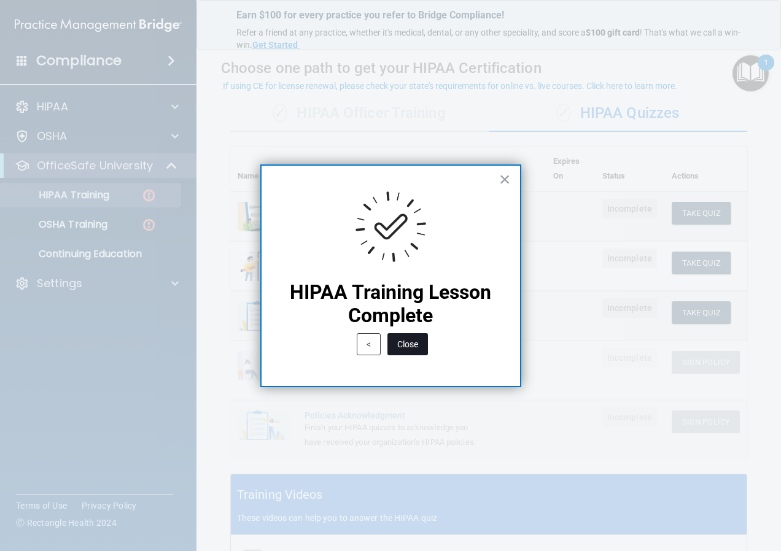
click at [415, 345] on button "Close" at bounding box center [407, 344] width 41 height 22
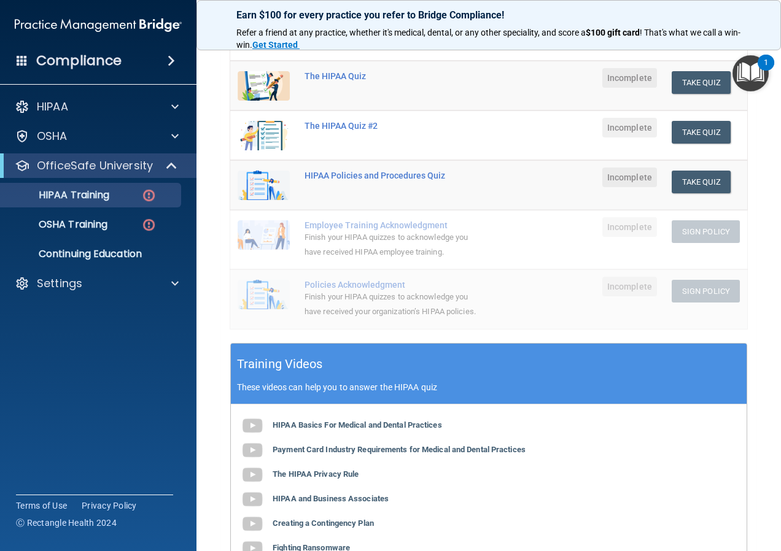
scroll to position [359, 0]
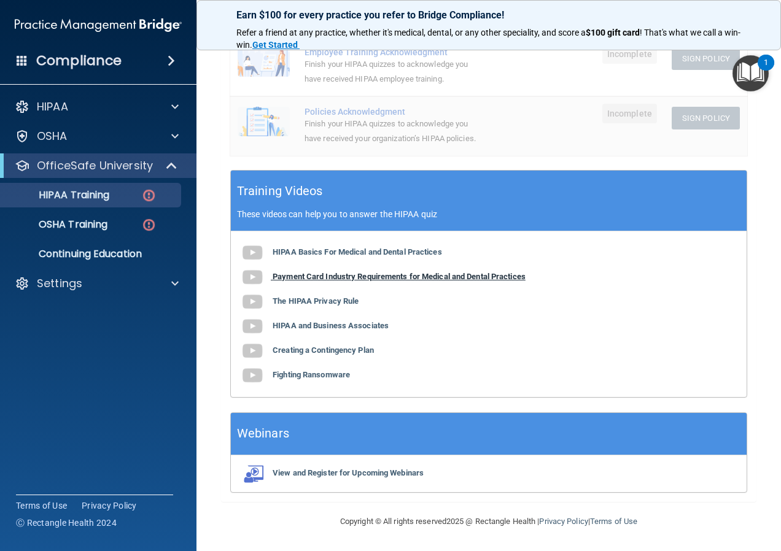
click at [345, 278] on b "Payment Card Industry Requirements for Medical and Dental Practices" at bounding box center [398, 276] width 253 height 9
